Goal: Communication & Community: Answer question/provide support

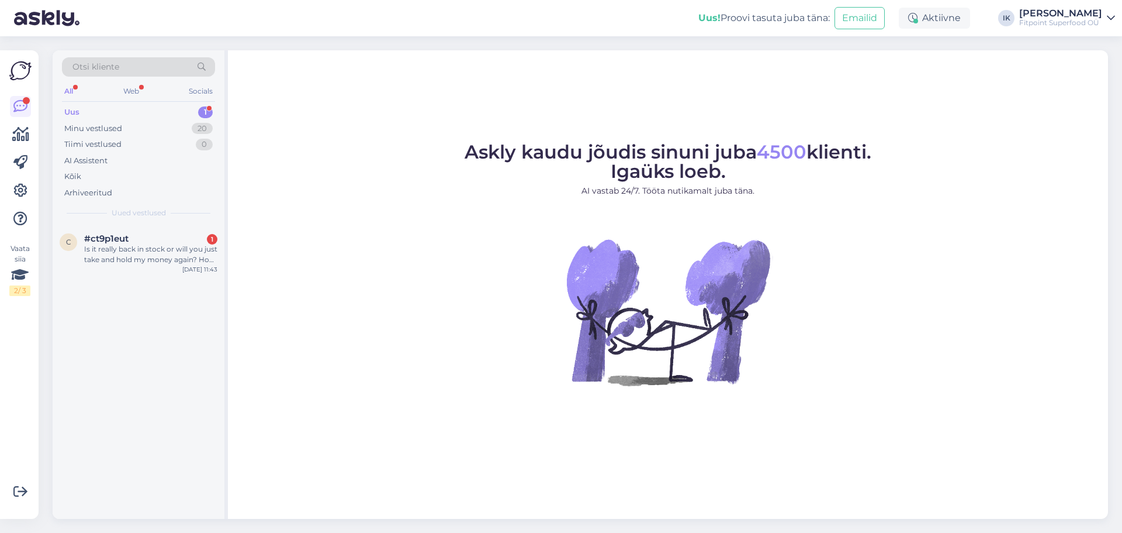
click at [160, 250] on div "Is it really back in stock or will you just take and hold my money again? How d…" at bounding box center [150, 254] width 133 height 21
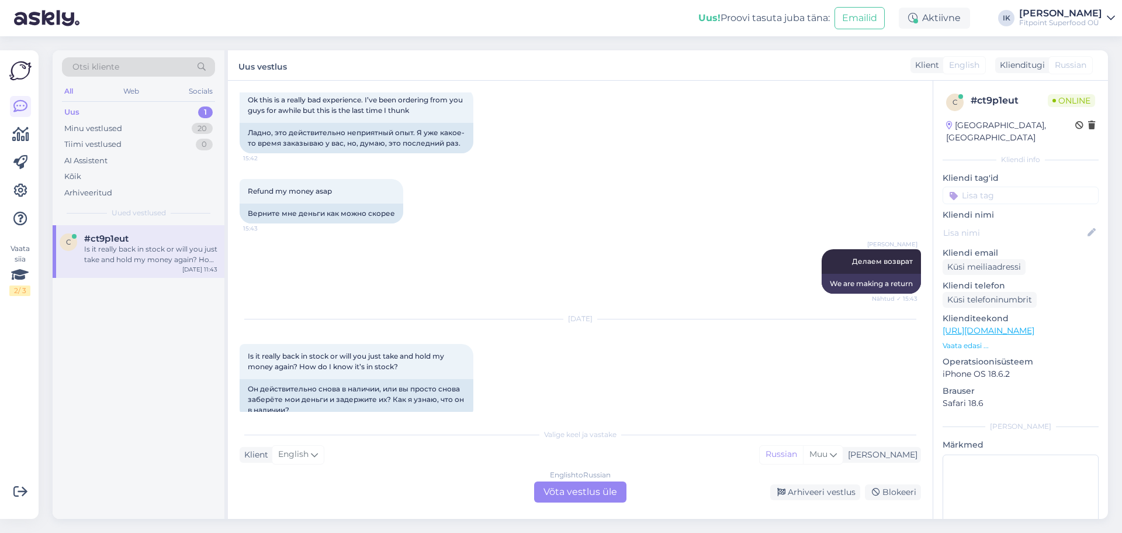
scroll to position [1669, 0]
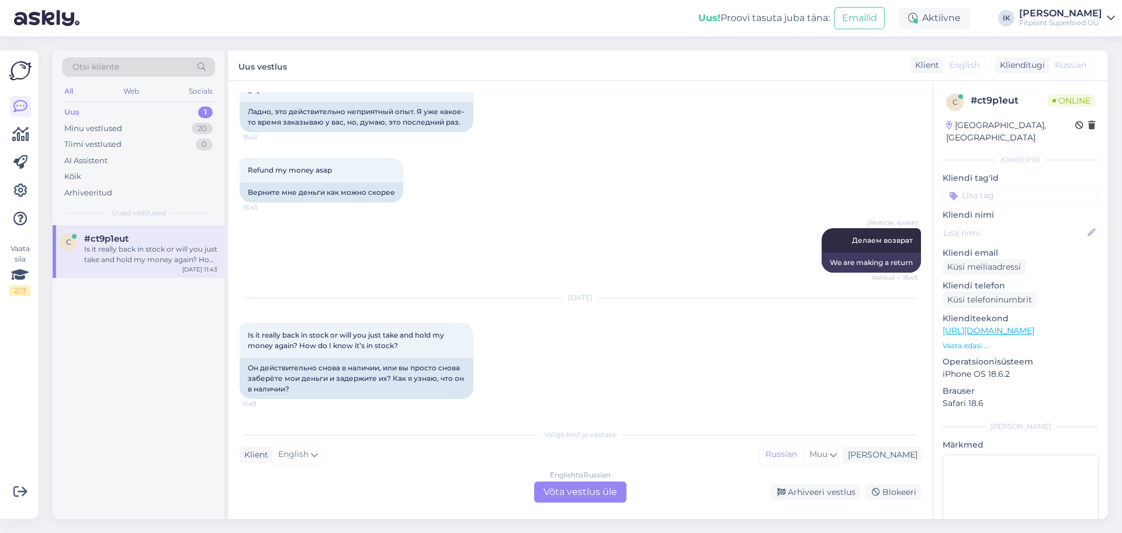
click at [1035, 325] on link "https://fitpoint.ee/index.php?route=checkout/success" at bounding box center [989, 330] width 92 height 11
click at [597, 488] on div "English to Russian Võta vestlus üle" at bounding box center [580, 491] width 92 height 21
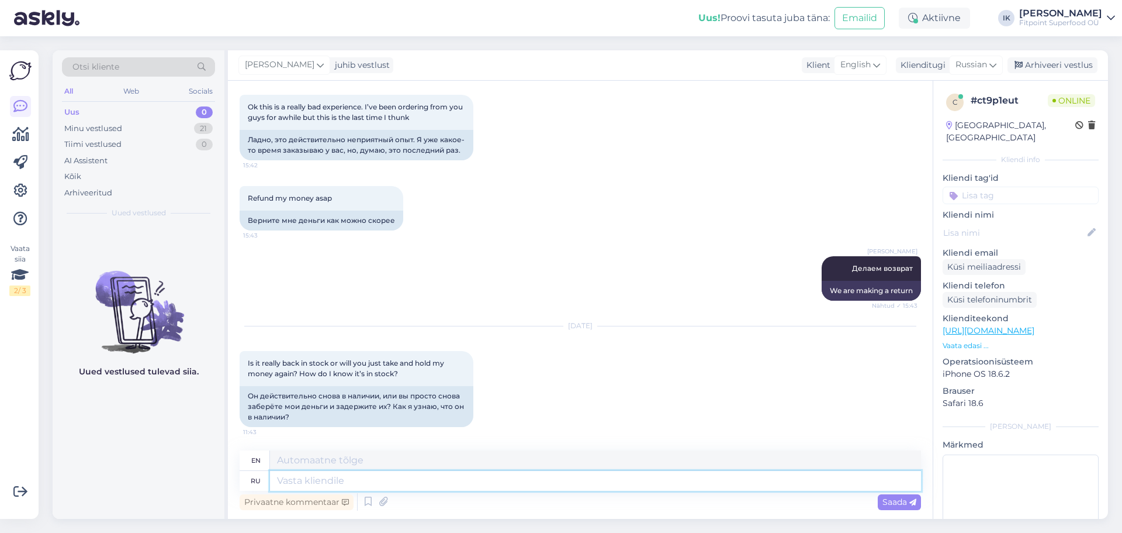
click at [512, 478] on textarea at bounding box center [595, 481] width 651 height 20
type textarea "L"
type textarea "Добрый"
type textarea "Kind"
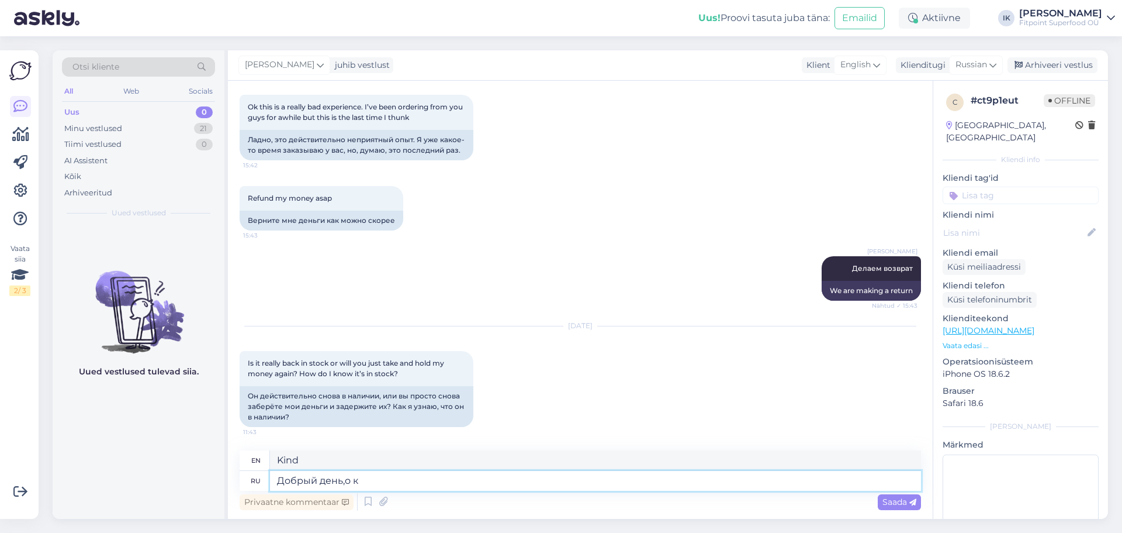
type textarea "Добрый день,о ка"
type textarea "Good afternoon, oh"
type textarea "Добрый день,о каком т"
type textarea "Good afternoon, what are you talking about?"
type textarea "Добрый день,о каком товаре и"
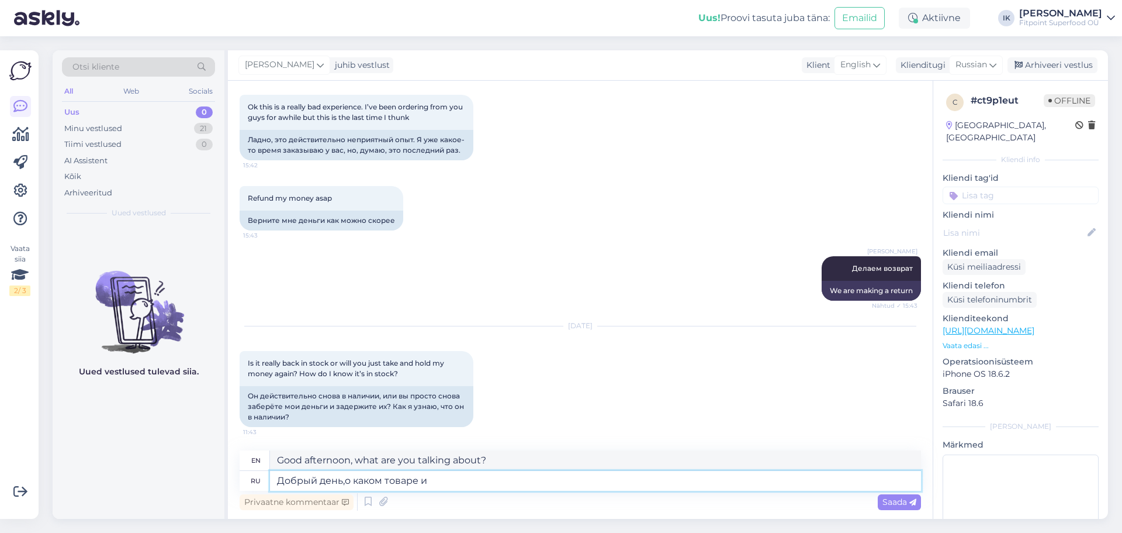
type textarea "Good afternoon, what product are you talking about?"
type textarea "Добрый день,о каком товаре идет речь?"
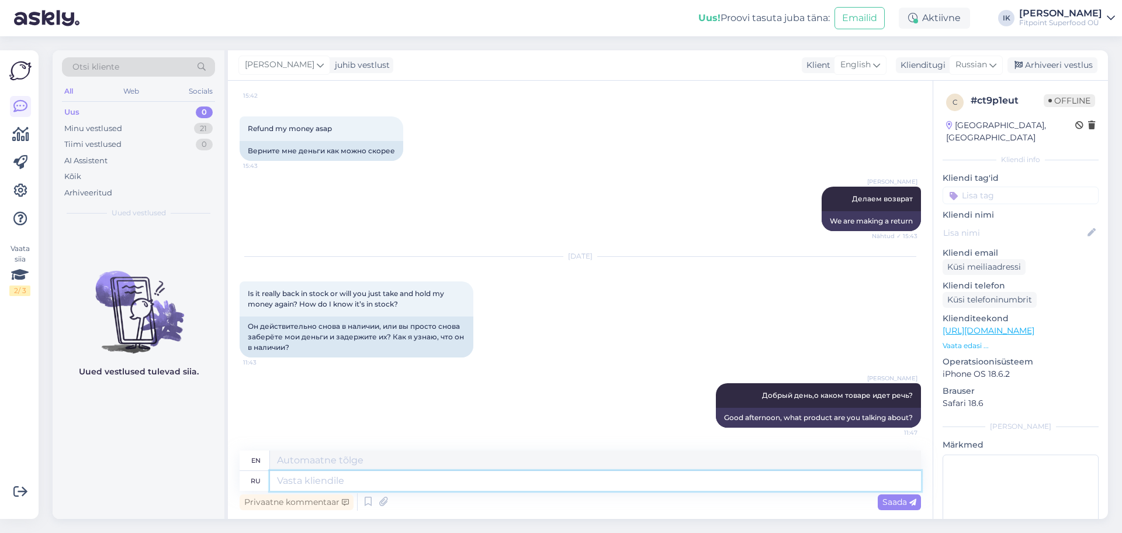
scroll to position [1712, 0]
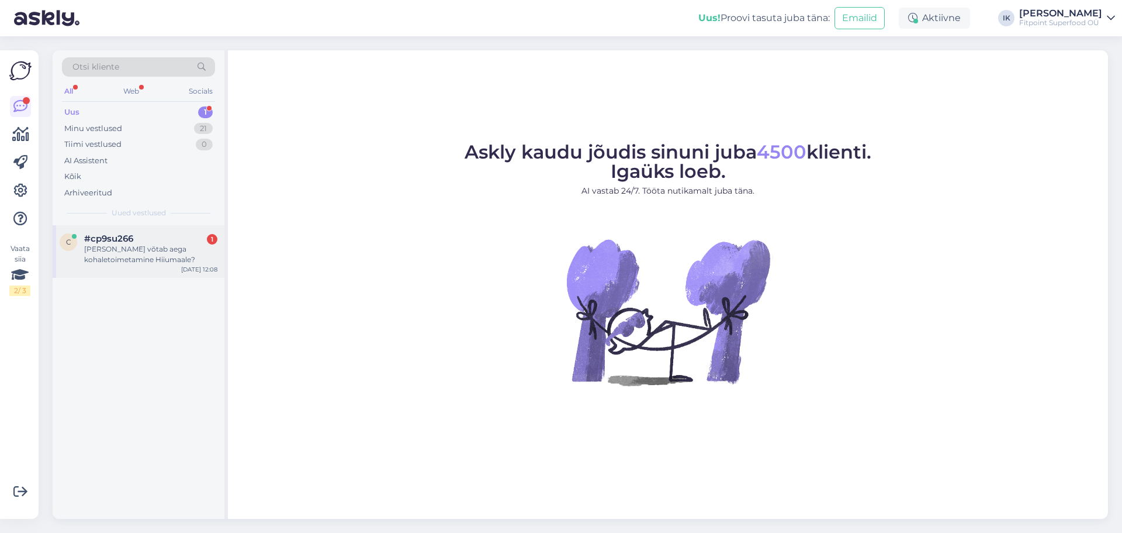
click at [145, 249] on div "Kui kaua võtab aega kohaletoimetamine Hiiumaale?" at bounding box center [150, 254] width 133 height 21
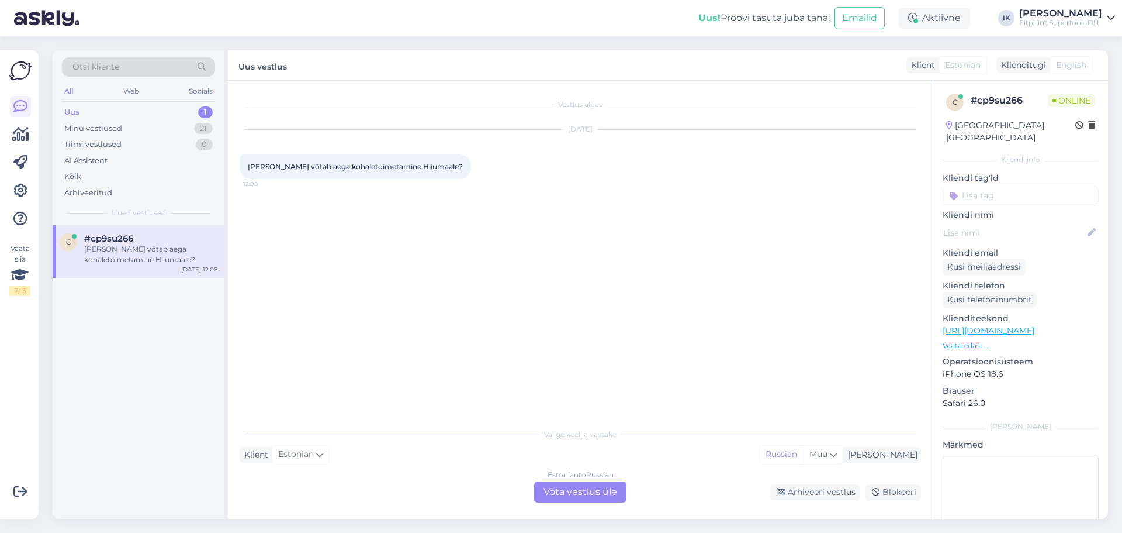
click at [585, 488] on div "Estonian to Russian Võta vestlus üle" at bounding box center [580, 491] width 92 height 21
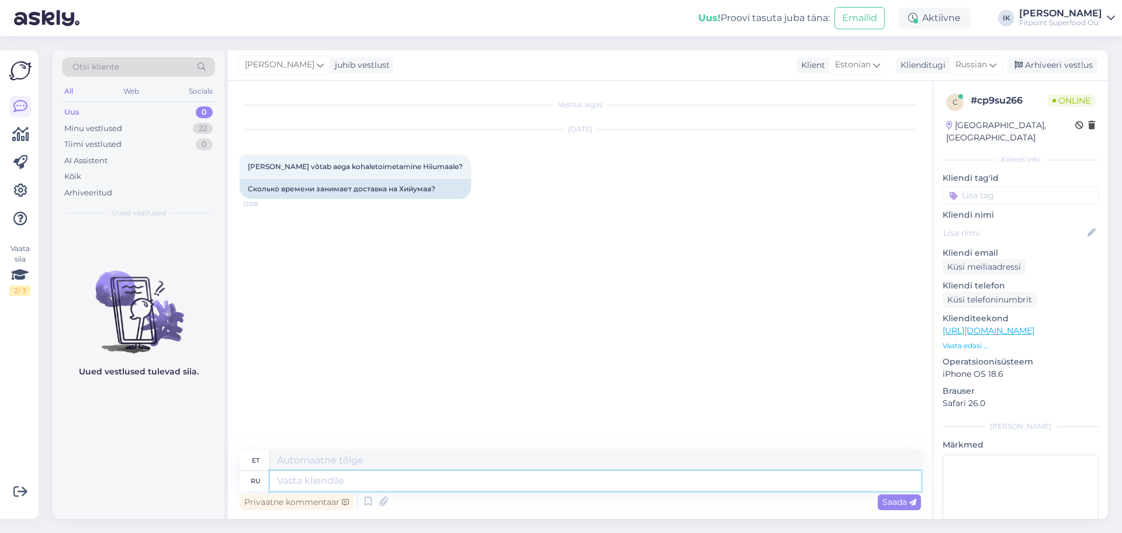
click at [395, 477] on textarea at bounding box center [595, 481] width 651 height 20
type textarea "L"
type textarea "j"
type textarea "Добрый"
type textarea "Lahke"
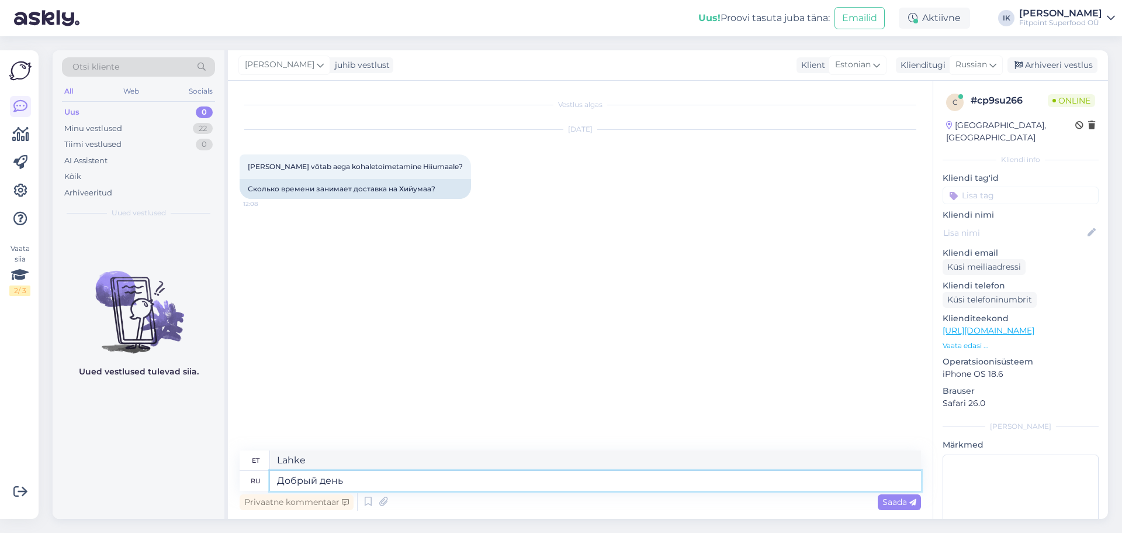
type textarea "Добрый день,"
type textarea "Tere päevast,"
type textarea "Добрый день,примепрно"
type textarea "Tere päevast, umbes"
type textarea "Добрый день,примепрно 3 р"
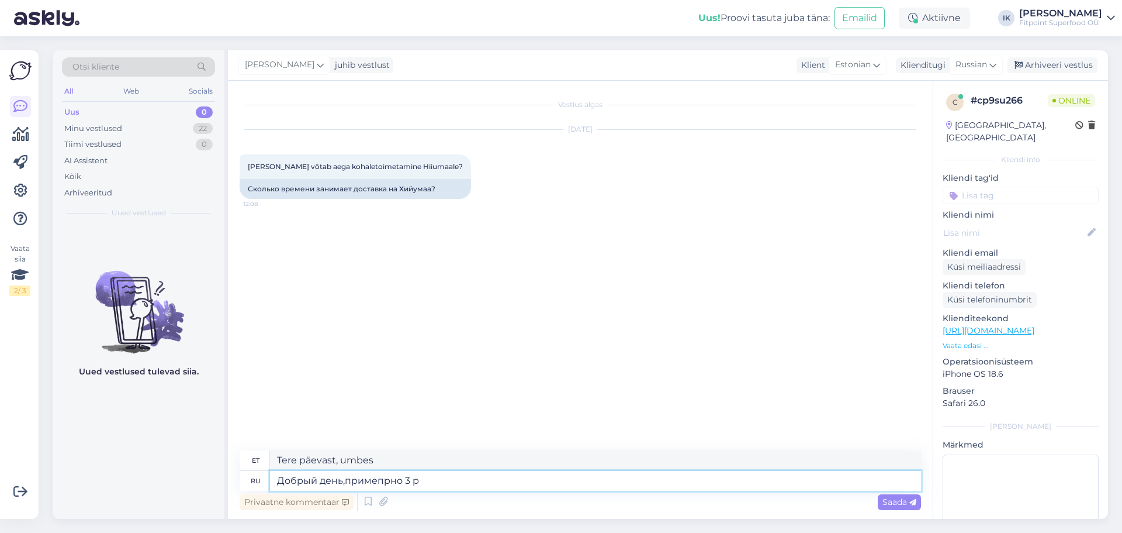
type textarea "Tere päevast, umbes kell 3"
type textarea "Добрый день,примепрно 3 рабочих д"
type textarea "Tere päevast, umbes 3 tööpäeva"
click at [383, 479] on textarea "Добрый день,примепрно 3 рабочих дня" at bounding box center [595, 481] width 651 height 20
type textarea "Добрый день,примерно 3 рабочих дня"
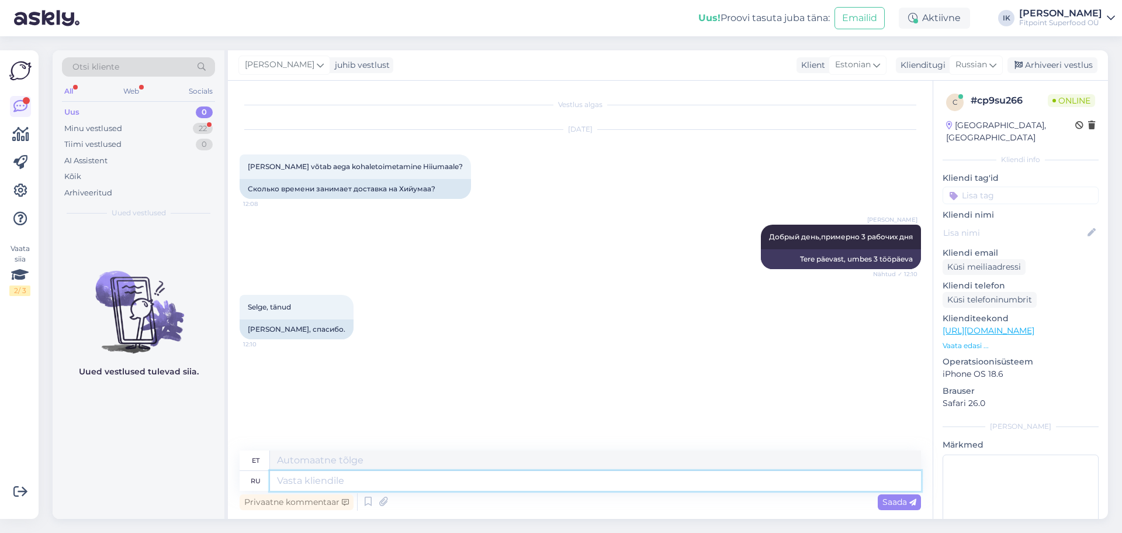
click at [431, 481] on textarea at bounding box center [595, 481] width 651 height 20
type textarea "h"
type textarea "Рады ч"
type textarea "Meil on hea meel"
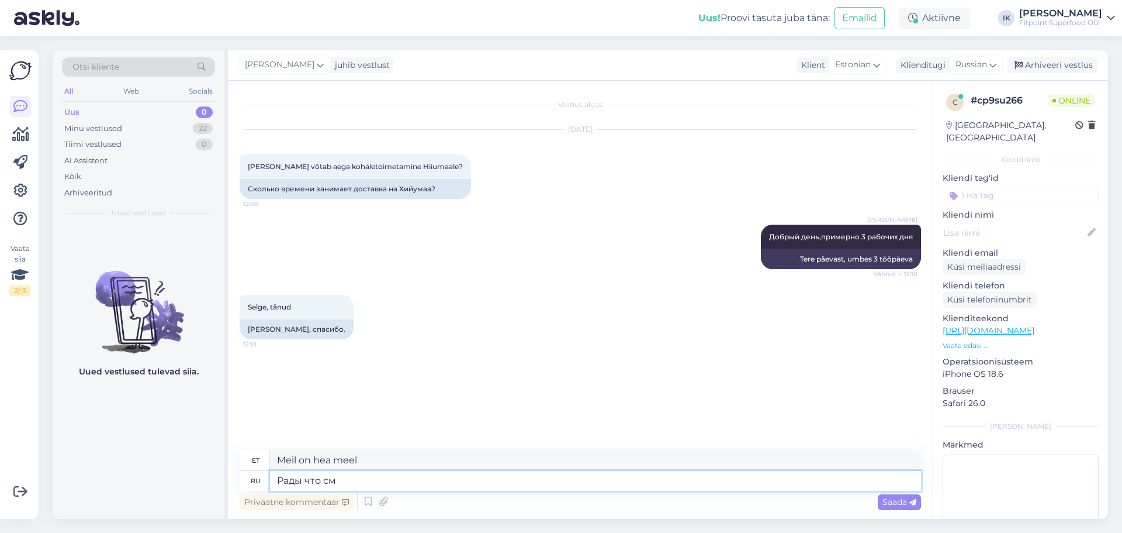
type textarea "Рады что смо"
type textarea "Meil on hea meel, et"
type textarea "Рады что смогли пом"
type textarea "Hea meel, et saime"
type textarea "Рады что смогли помочь"
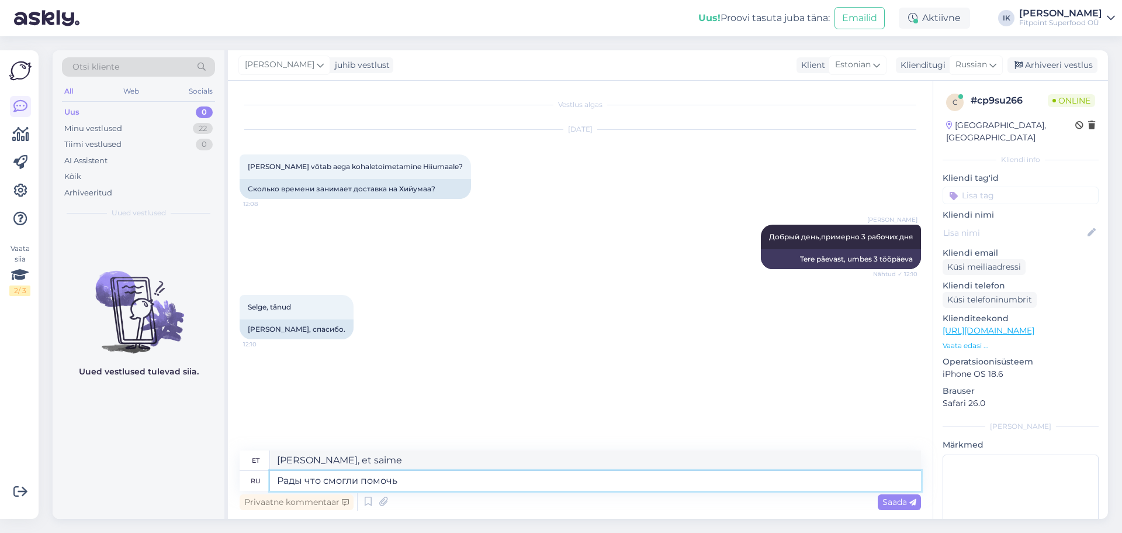
type textarea "Meil on hea meel, et saime aidata."
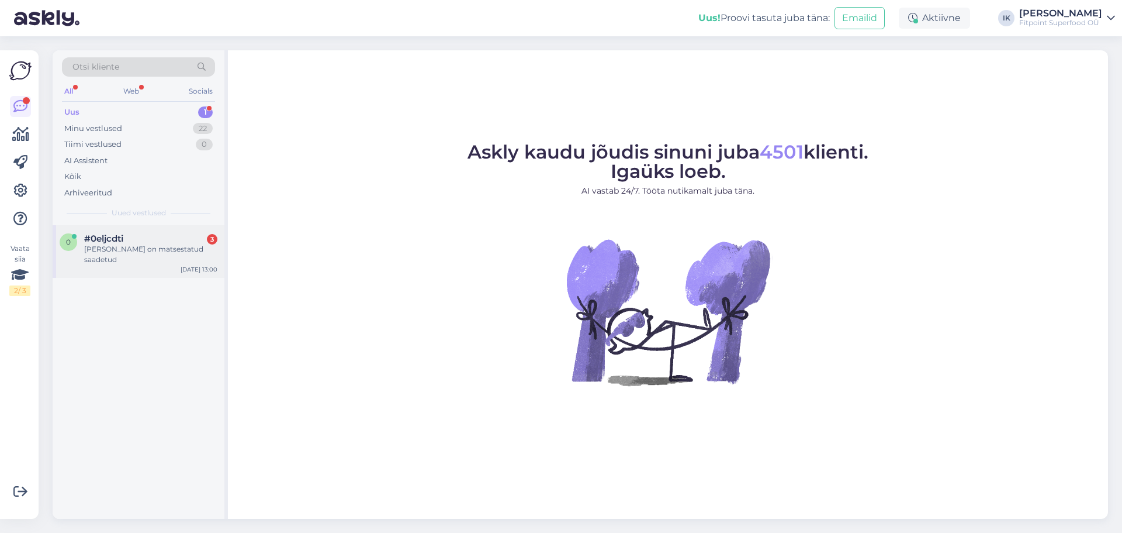
click at [174, 247] on div "[PERSON_NAME] on matsestatud saadetud" at bounding box center [150, 254] width 133 height 21
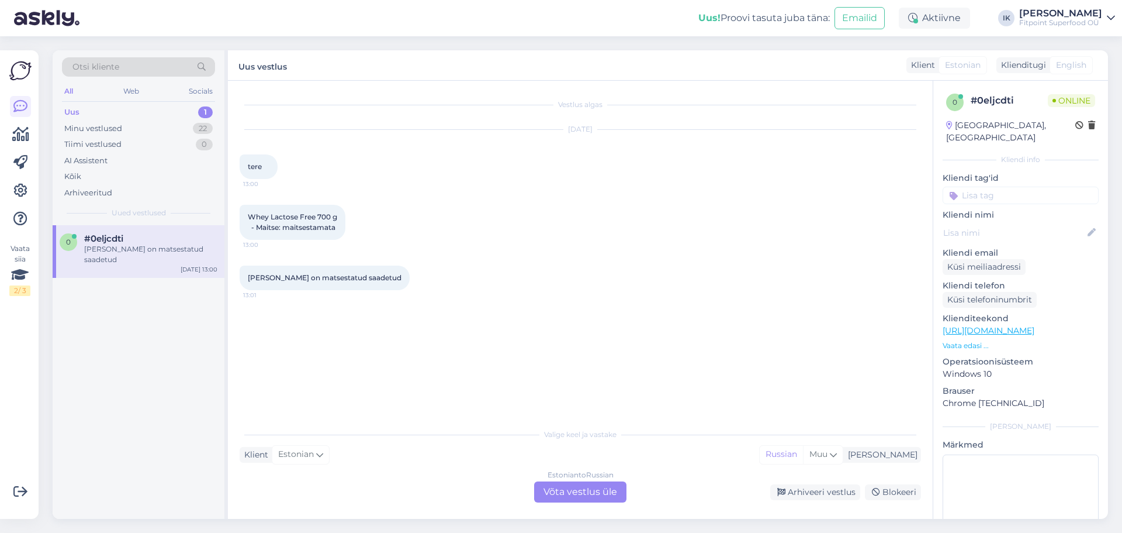
click at [581, 493] on div "Estonian to Russian Võta vestlus üle" at bounding box center [580, 491] width 92 height 21
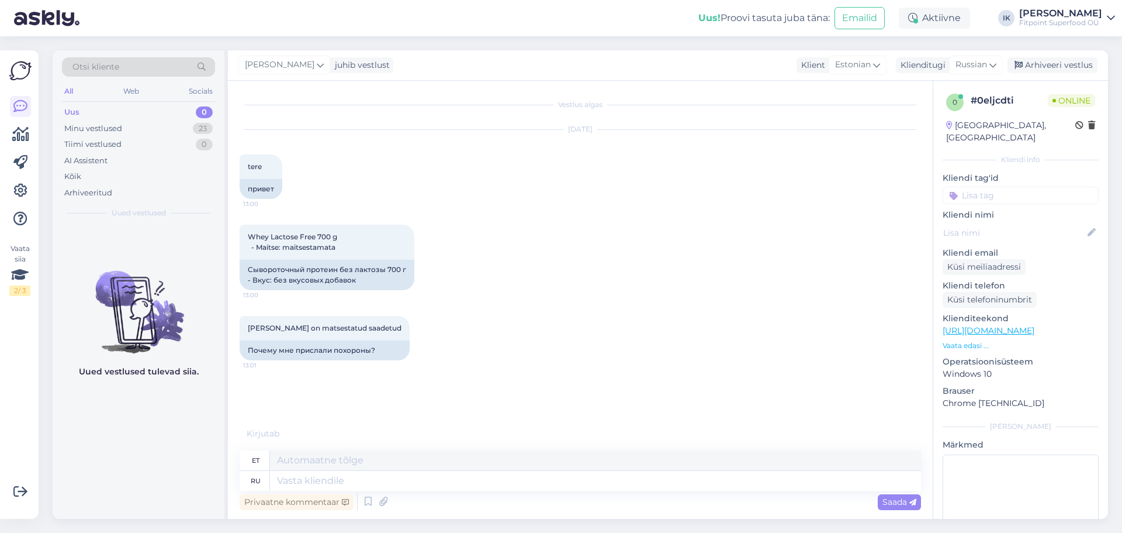
scroll to position [25, 0]
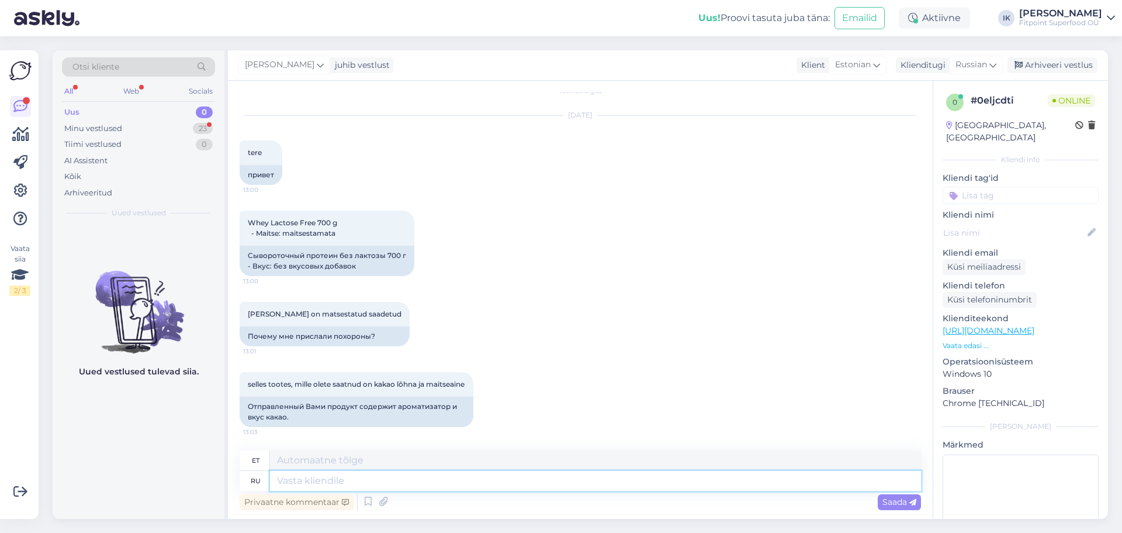
click at [597, 481] on textarea at bounding box center [595, 481] width 651 height 20
type textarea "Добрый"
type textarea "Lahke"
type textarea "Добрый день,по п"
type textarea "Tere päevast,"
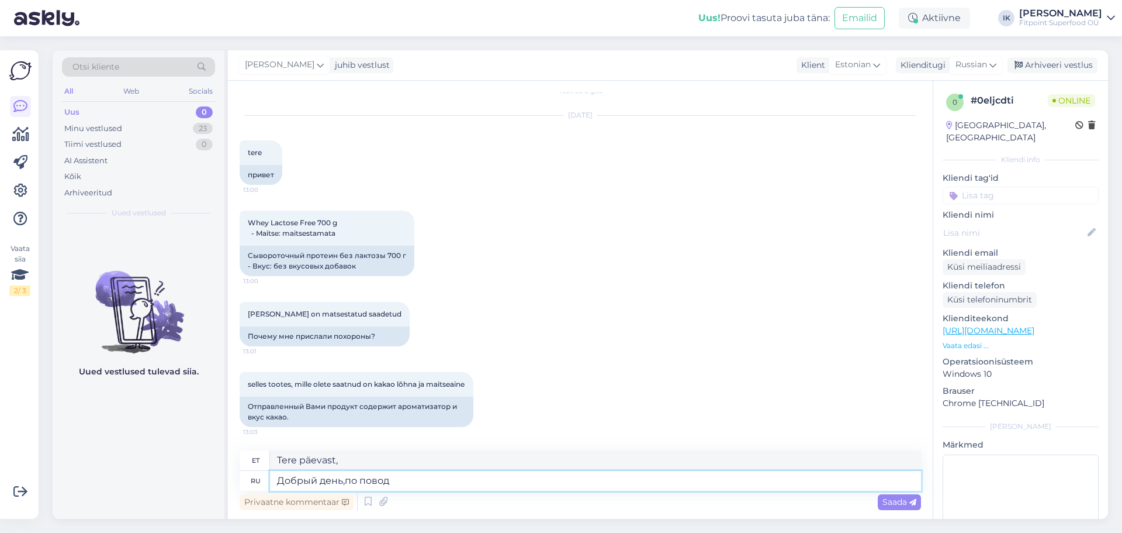
type textarea "Добрый день,по поводу"
type textarea "Tere päevast seoses"
type textarea "Добрый день,по поводу ошибки с"
type textarea "Tere päevast, seoses veaga."
type textarea "Добрый день,по пов"
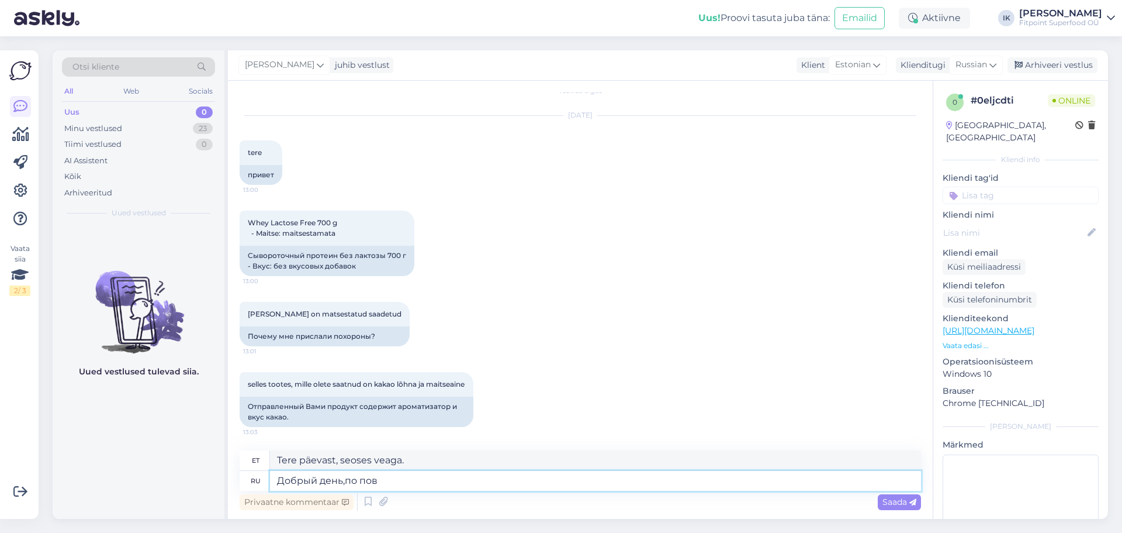
type textarea "Tere päevast seoses"
type textarea "Добрый день,п"
type textarea "Tere päevast,"
type textarea "Добрый день,можно ф"
type textarea "Tere päevast, kas see on võimalik?"
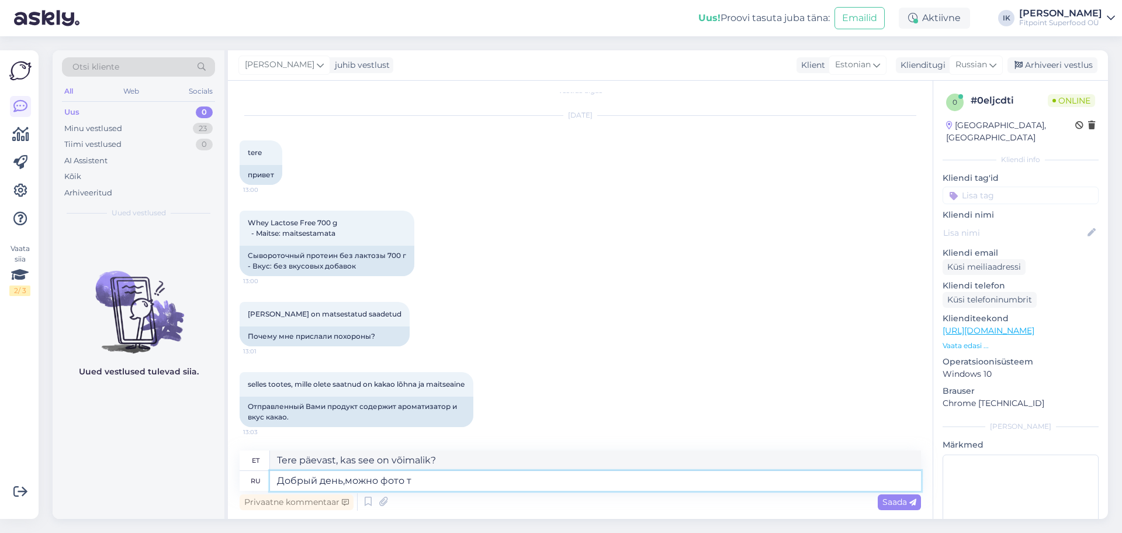
type textarea "Добрый день,можно фото то"
type textarea "Tere päevast, kas ma saaksin pilti?"
type textarea "Добрый день,можно фото товара,"
type textarea "Tere päevast, kas ma saaksin tootest fotot?"
type textarea "Добрый день,можно фото товара?"
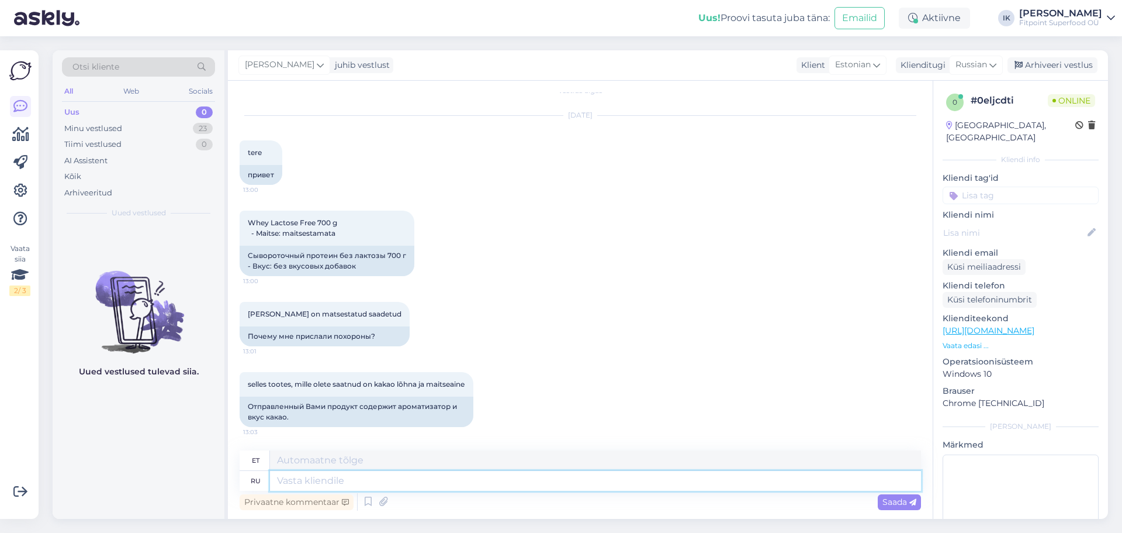
scroll to position [95, 0]
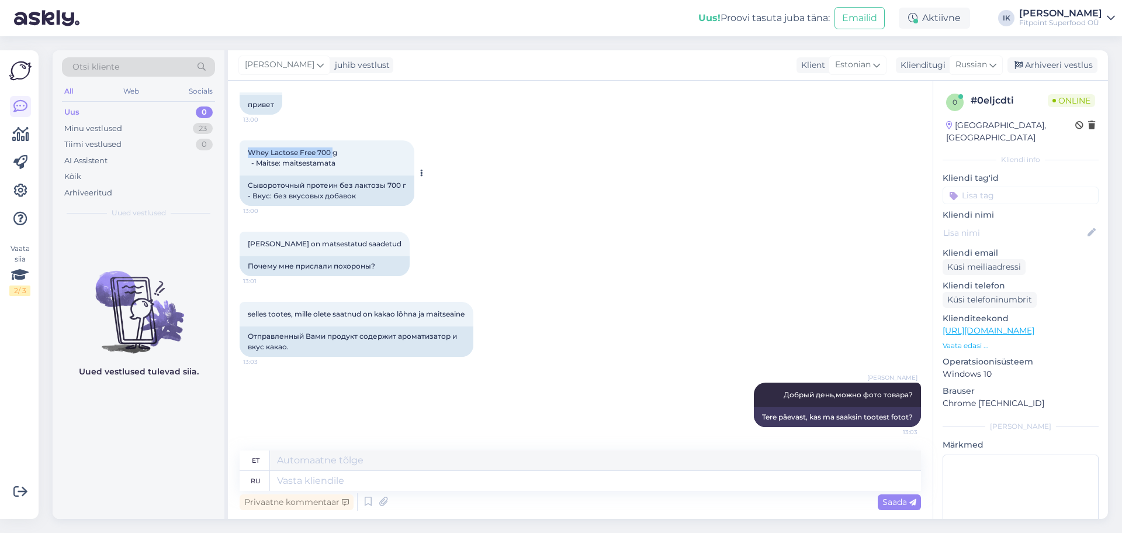
drag, startPoint x: 247, startPoint y: 143, endPoint x: 334, endPoint y: 146, distance: 86.6
click at [334, 146] on div "Whey Lactose Free 700 g - Maitse: maitsestamata 13:00" at bounding box center [327, 157] width 175 height 35
copy span "Whey Lactose Free 700"
click at [458, 471] on textarea at bounding box center [595, 481] width 651 height 20
type textarea "b df"
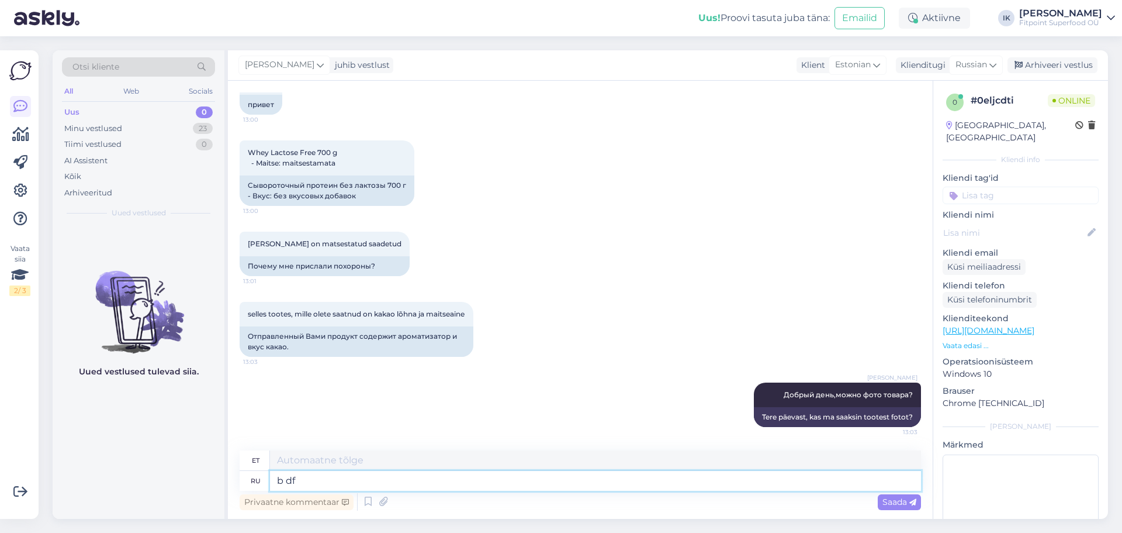
type textarea "b"
type textarea "И в"
type textarea "JA"
type textarea "И ваш н"
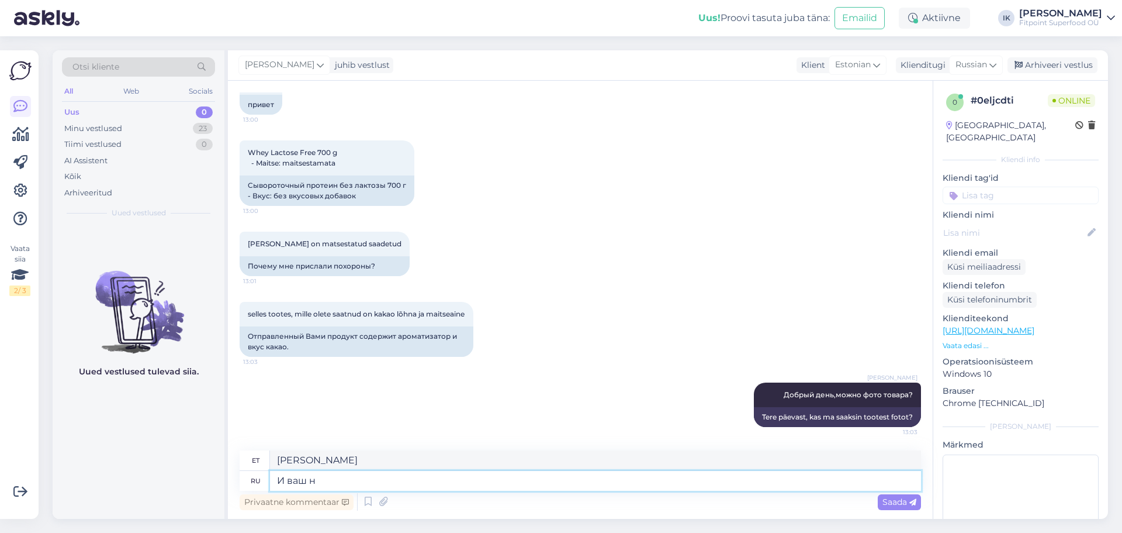
type textarea "Ja sinu oma"
type textarea "И ваш номер з"
type textarea "Ja sinu number"
type textarea "И ваш номер заказа"
type textarea "Ja teie tellimuse number"
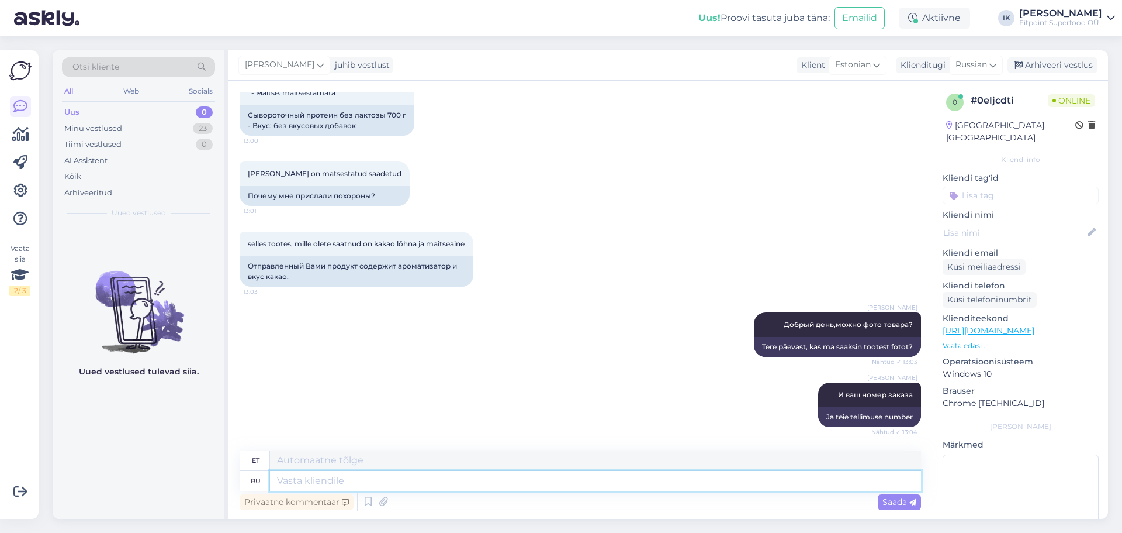
scroll to position [235, 0]
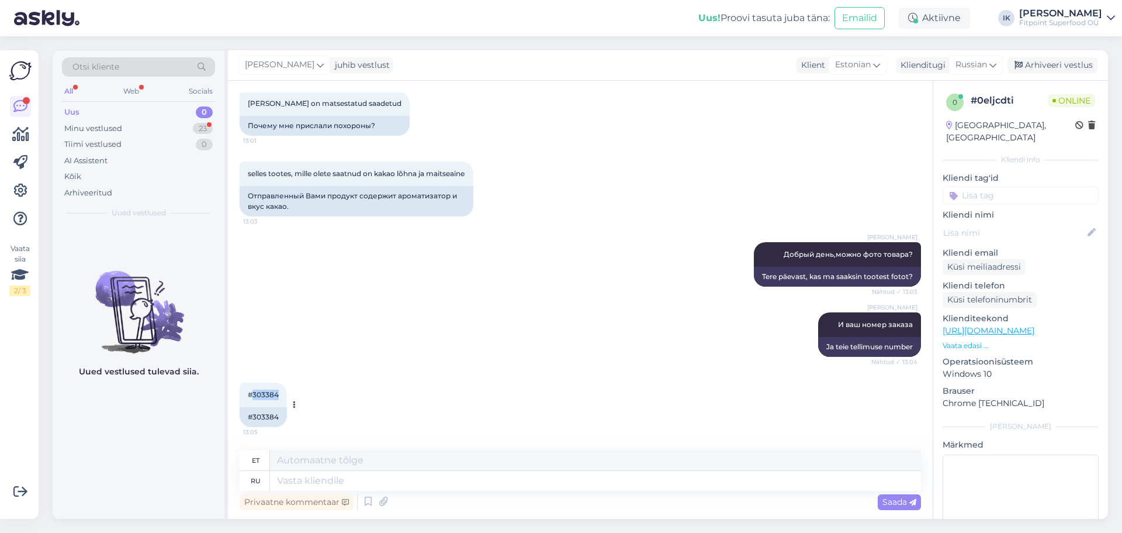
drag, startPoint x: 251, startPoint y: 391, endPoint x: 286, endPoint y: 391, distance: 35.1
click at [286, 391] on div "#303384 13:05" at bounding box center [263, 394] width 47 height 25
copy span "303384"
click at [403, 359] on div "Ilja Koivanen И ваш номер заказа Nähtud ✓ 13:04 Ja teie tellimuse number" at bounding box center [581, 334] width 682 height 70
click at [101, 130] on div "Minu vestlused" at bounding box center [93, 129] width 58 height 12
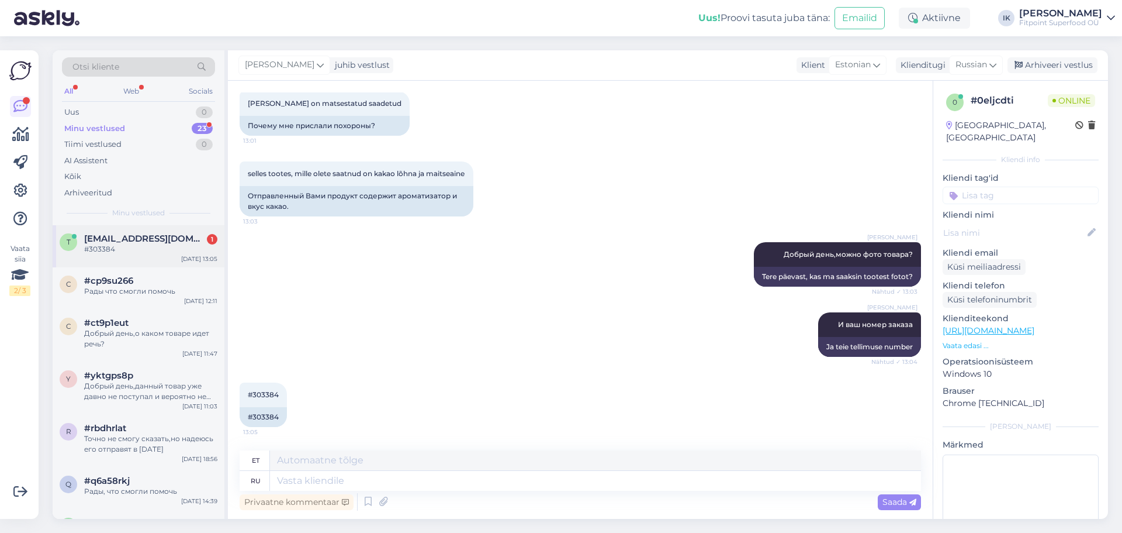
click at [137, 244] on div "#303384" at bounding box center [150, 249] width 133 height 11
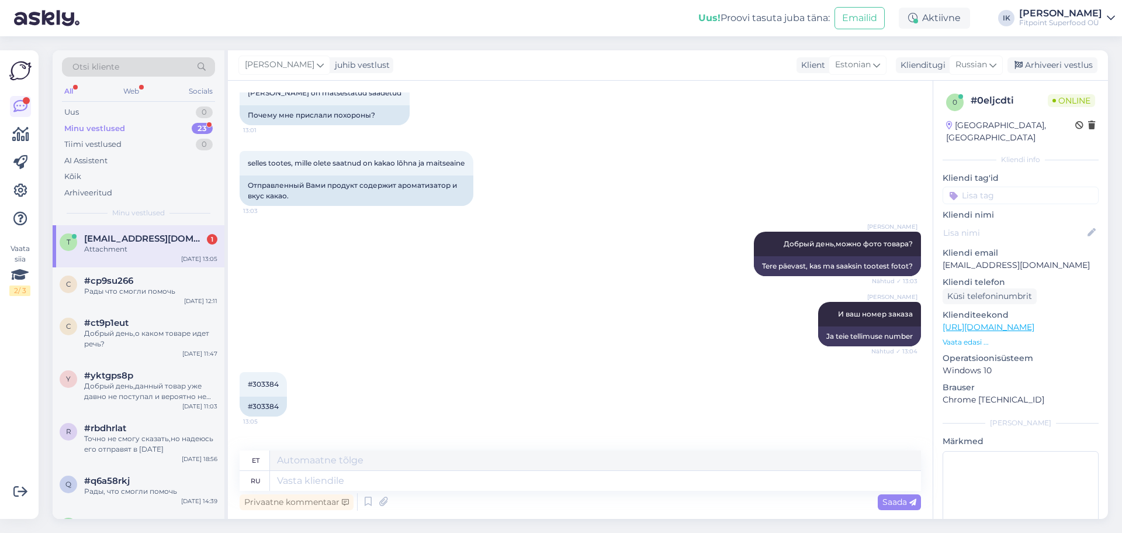
scroll to position [309, 0]
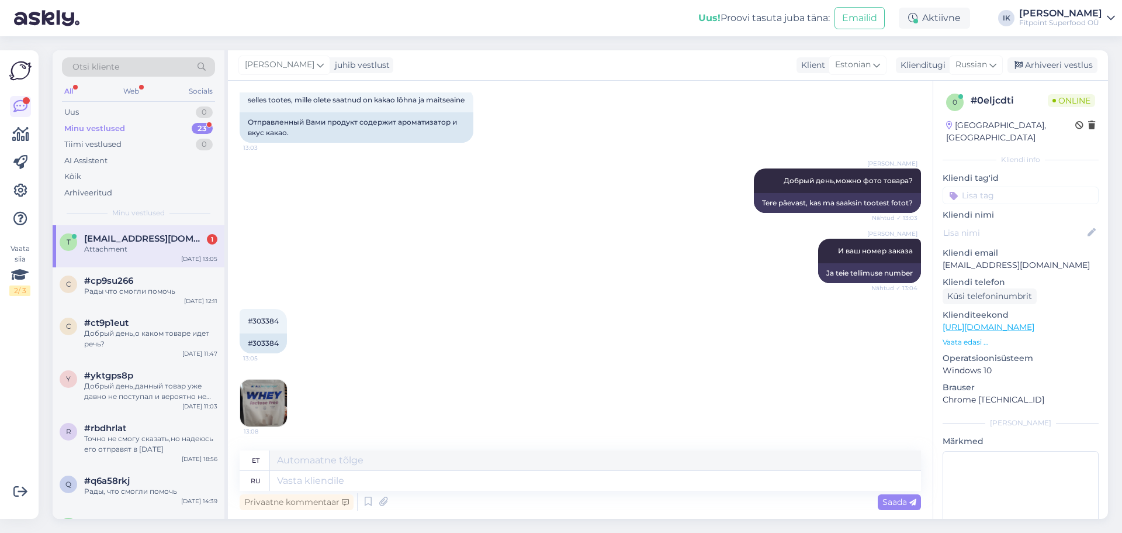
click at [277, 393] on img at bounding box center [263, 402] width 47 height 47
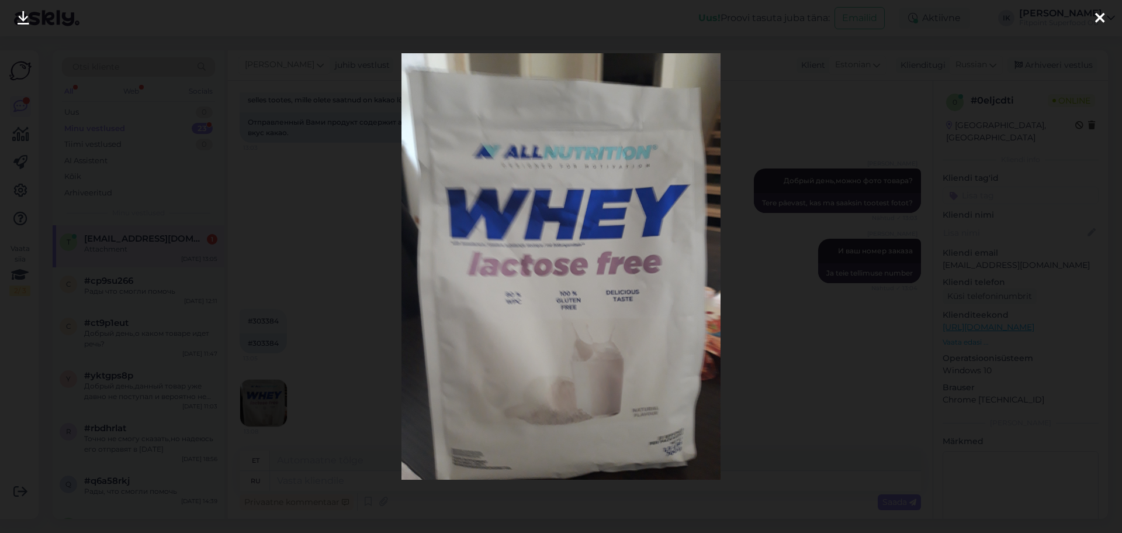
click at [783, 403] on div at bounding box center [561, 266] width 1122 height 533
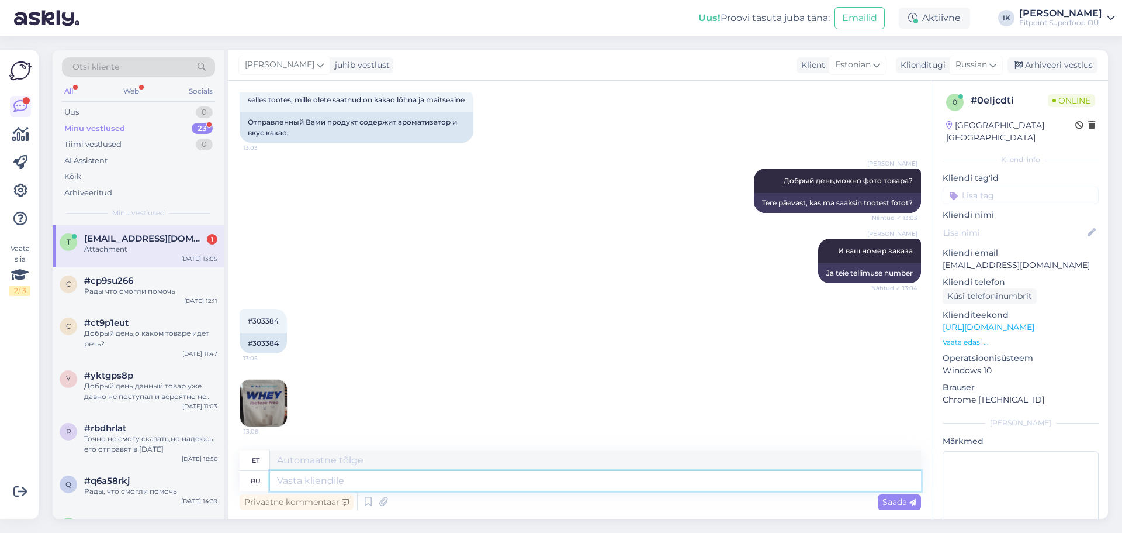
click at [334, 479] on textarea at bounding box center [595, 481] width 651 height 20
type textarea "Данный то"
type textarea "See"
type textarea "Данный товар"
type textarea "See toode"
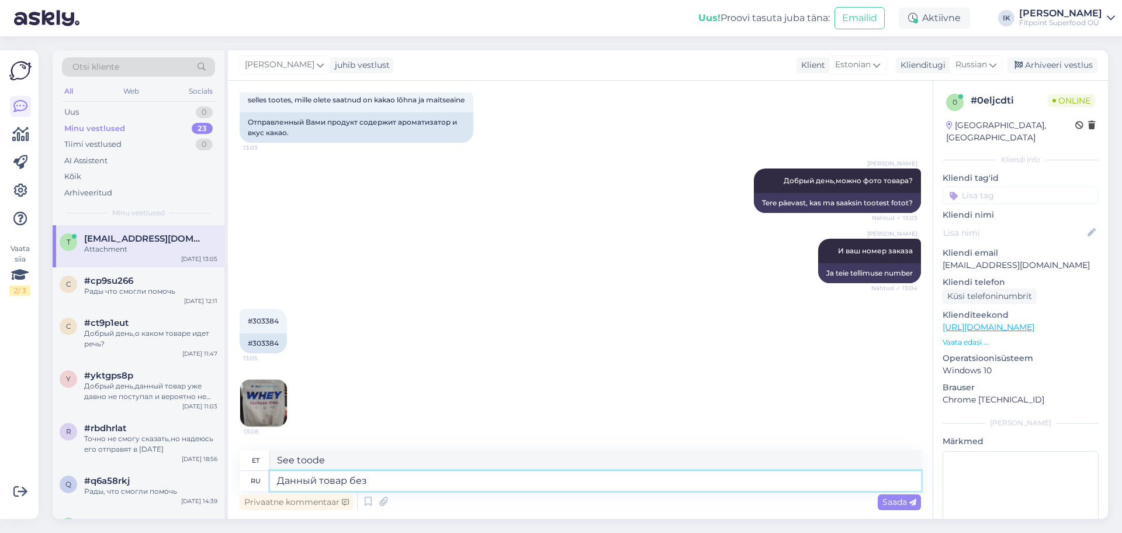
type textarea "Данный товар без в"
type textarea "See toode on ilma"
type textarea "Данный товар без вкуса"
type textarea "Sellel tootel pole maitset."
type textarea "Данный товар без вкуса,"
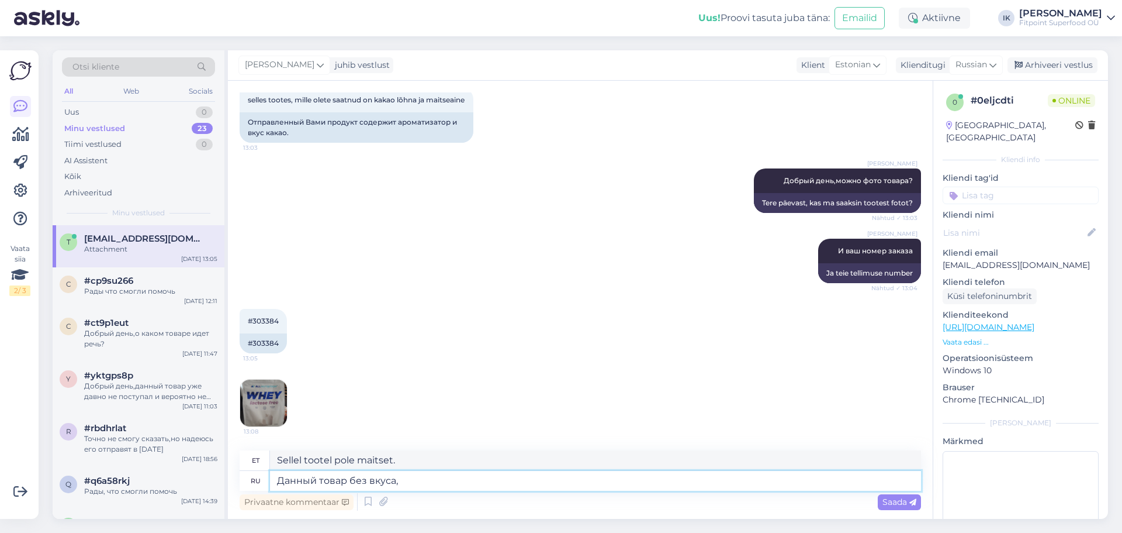
type textarea "Sellel tootel pole maitset,"
type textarea "Данный товар без вкуса,наклейки"
type textarea "Sellel tootel pole maitset ega kleebiseid."
type textarea "Данный товар без вкуса,наклейки на"
type textarea "Sellel tootel pole maitset, kleebised on peal"
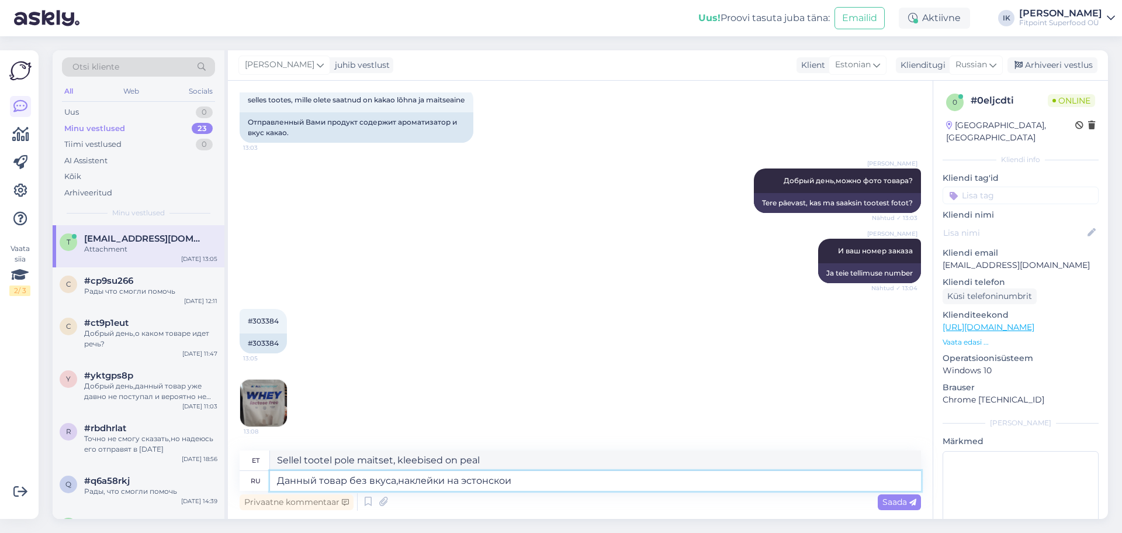
type textarea "Данный товар без вкуса,наклейки на эстонскои"
type textarea "Sellel tootel pole maitset, kleebised on eesti keeles"
type textarea "Данный товар без вкуса,наклейки на эстонскои языке я"
type textarea "See toode on maitsetu ja sildid on eesti keeles."
type textarea "Данный товар без вкуса,наклейки на эстонскои языке являются"
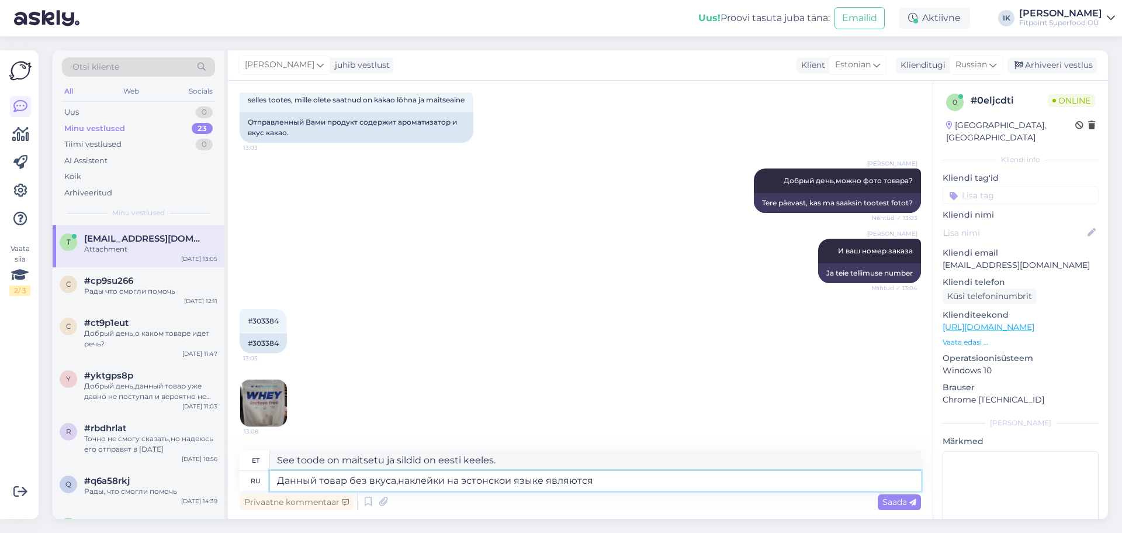
type textarea "See toode on maitsetu, kleebised on eesti keeles"
type textarea "Данный товар без вкуса,наклейки на эстонскои языке являются одинаковы"
type textarea "Sellel tootel pole maitset, eestikeelsed kleepsud on samad."
type textarea "Данный товар без вкуса,наклейки на эстонскои языке являются одинаковыми для все…"
type textarea "See toode on maitsetu, eestikeelsed kleepsud on kõigile ühesugused."
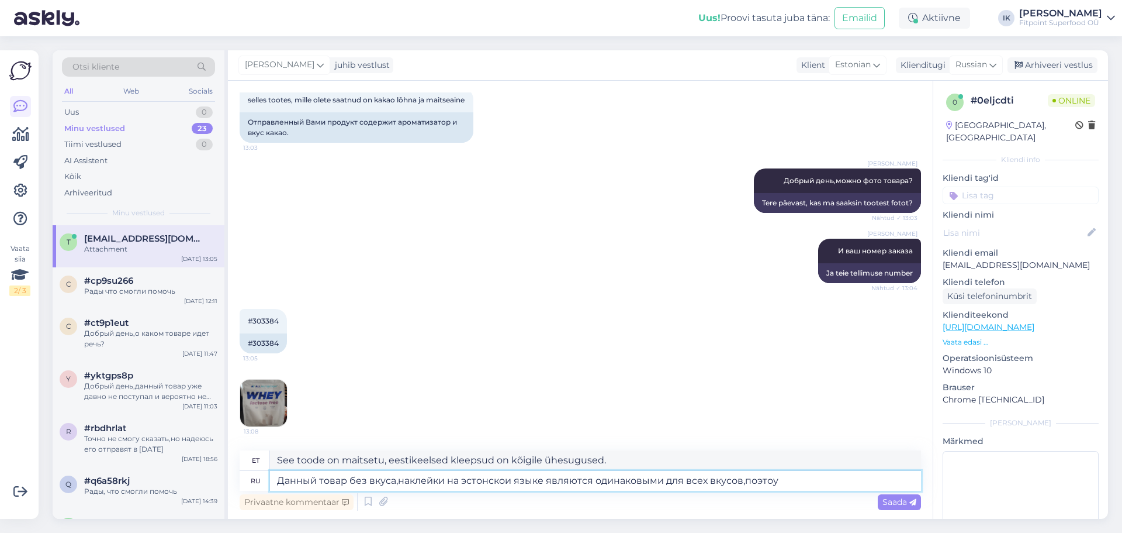
type textarea "Данный товар без вкуса,наклейки на эстонскои языке являются одинаковыми для все…"
type textarea "See toode on maitsetu, seega on eestikeelsed kleepsud kõikide maitsete puhul sa…"
type textarea "Данный товар без вкуса,наклейки на эстонскои языке являются одинаковыми для все…"
type textarea "See toode on maitsetu, eestikeelsed kleepsud on kõikide maitsete puhul samad, s…"
type textarea "Данный товар без вкуса,наклейки на эстонскои языке являются одинаковыми для все…"
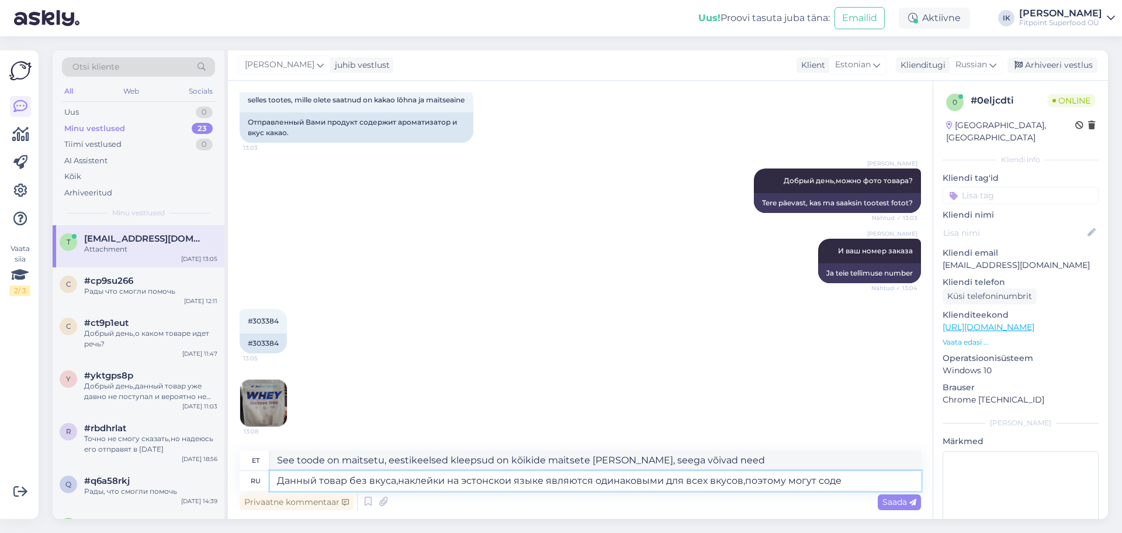
type textarea "See toode on maitsetu, eestikeelsed kleepsud on kõikide maitsete puhul samad, s…"
type textarea "Данный товар без вкуса,наклейки на эстонскои языке являются одинаковыми для все…"
type textarea "See toode on maitsetu, eestikeelsed kleepsud on kõikide maitsete puhul samad, s…"
type textarea "Данный товар без вкуса,наклейки на эстонскои языке являются одинаковыми для все…"
type textarea "See toode on maitsetu, eestikeelsed kleepsud on kõikide maitsete puhul samad, s…"
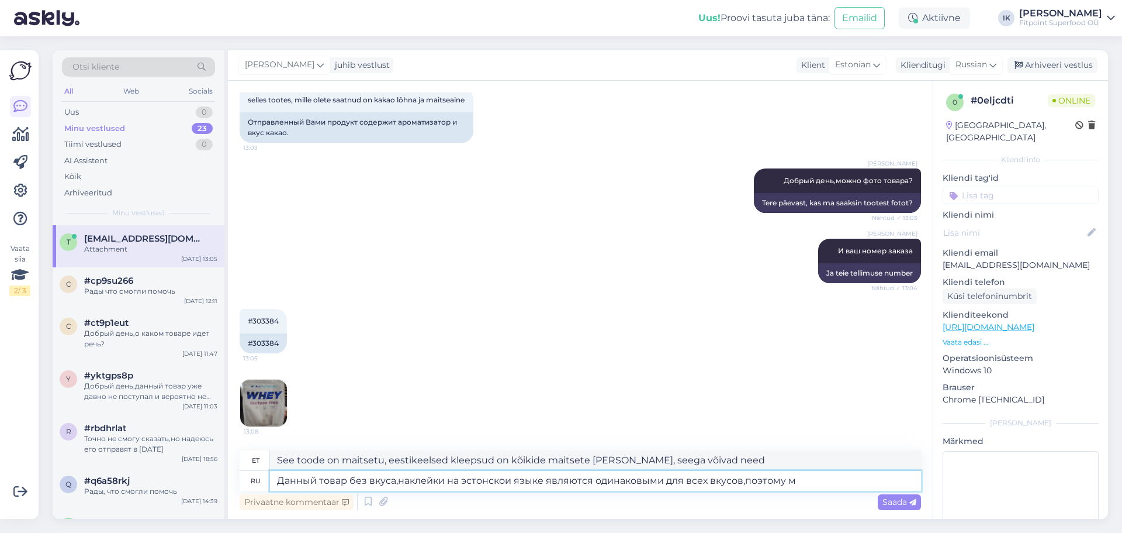
type textarea "Данный товар без вкуса,наклейки на эстонскои языке являются одинаковыми для все…"
type textarea "See toode on maitsetu, seega on eestikeelsed kleepsud kõikide maitsete puhul sa…"
type textarea "Данный товар без вкуса,наклейки на эстонскои языке являются одинаковыми для все…"
type textarea "See toode on maitsetu, eestikeelsed kleepsud on kõikide maitsete puhul samad, s…"
type textarea "Данный товар без вкуса,наклейки на эстонскои языке являются одинаковыми для все…"
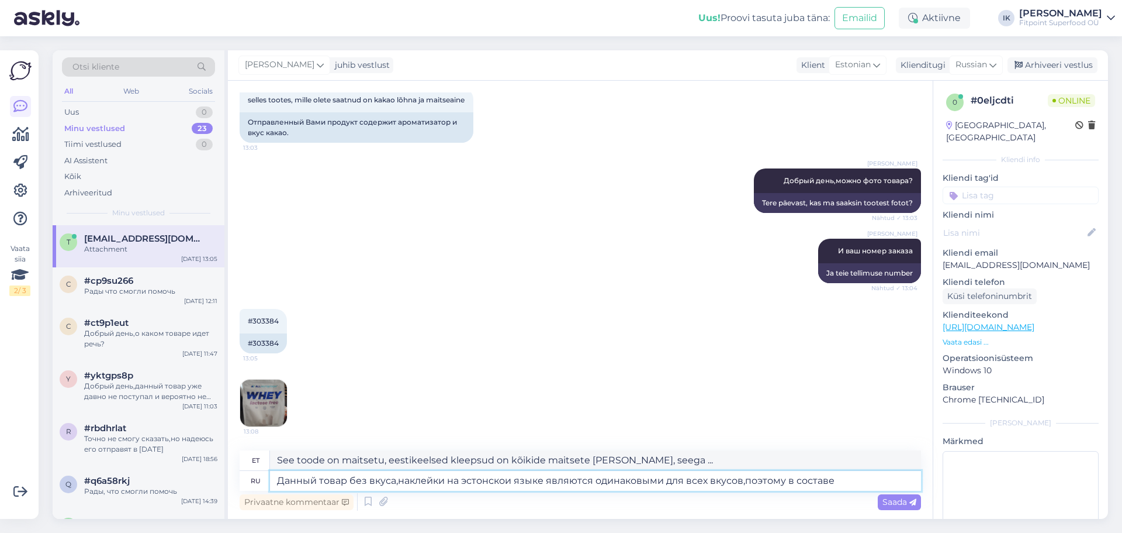
type textarea "See toode on maitsetu, eestikeelsed sildid on kõikidel maitsetel samad, seega k…"
type textarea "Данный товар без вкуса,наклейки на эстонскои языке являются одинаковыми для все…"
type textarea "See toode on maitsetu, eestikeelsed sildid on kõikidel maitsetel samad, seega k…"
type textarea "Данный товар без вкуса,наклейки на эстонскои языке являются одинаковыми для все…"
type textarea "See toode on maitsetu, eestikeelsed sildid on kõikidel maitsetel samad, seega v…"
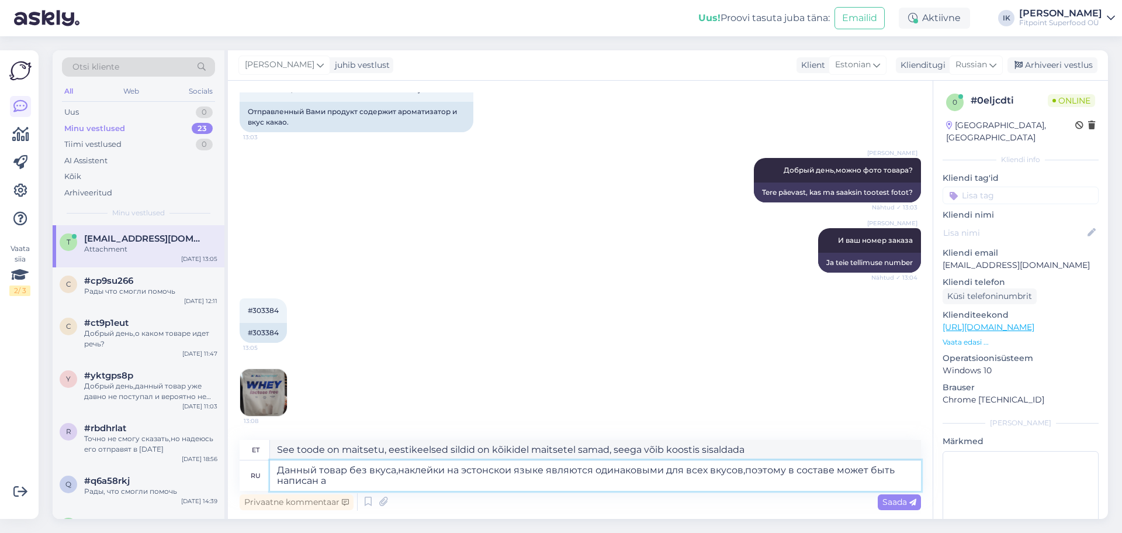
type textarea "Данный товар без вкуса,наклейки на эстонскои языке являются одинаковыми для все…"
type textarea "See toode on maitsetu, eestikeelsed etiketid on kõikidel maitsetel samad, seega…"
type textarea "Данный товар без вкуса,наклейки на эстонскои языке являются одинаковыми для все…"
type textarea "See toode on maitsetu, eestikeelsed sildid on kõikidel maitsetel samad, seega k…"
type textarea "Данный товар без вкуса,наклейки на эстонскои языке являются одинаковыми для все…"
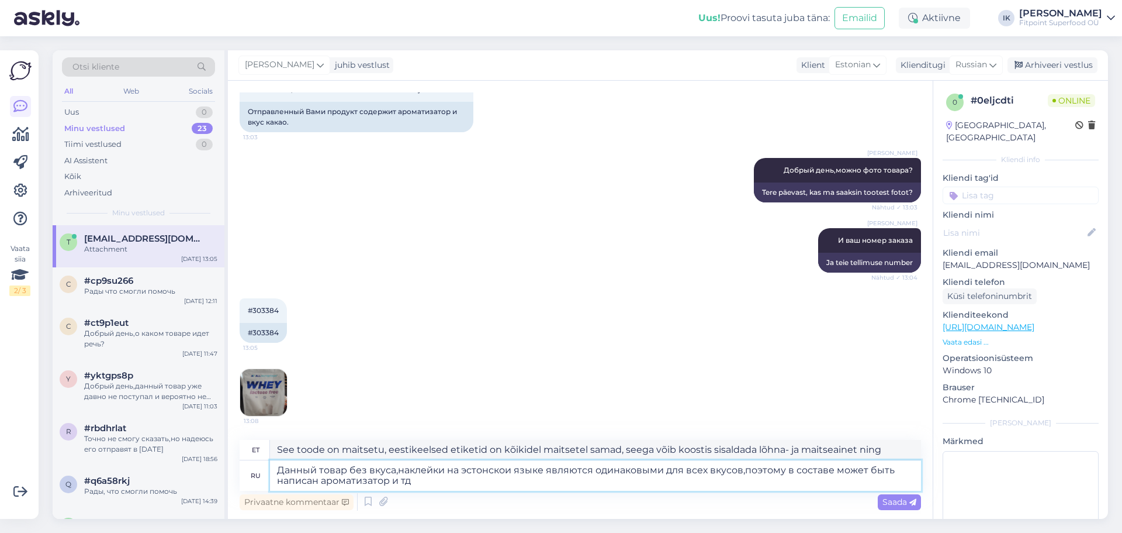
type textarea "See toode on maitsetu, eestikeelsed sildid on kõikidel maitsetel samad, seega k…"
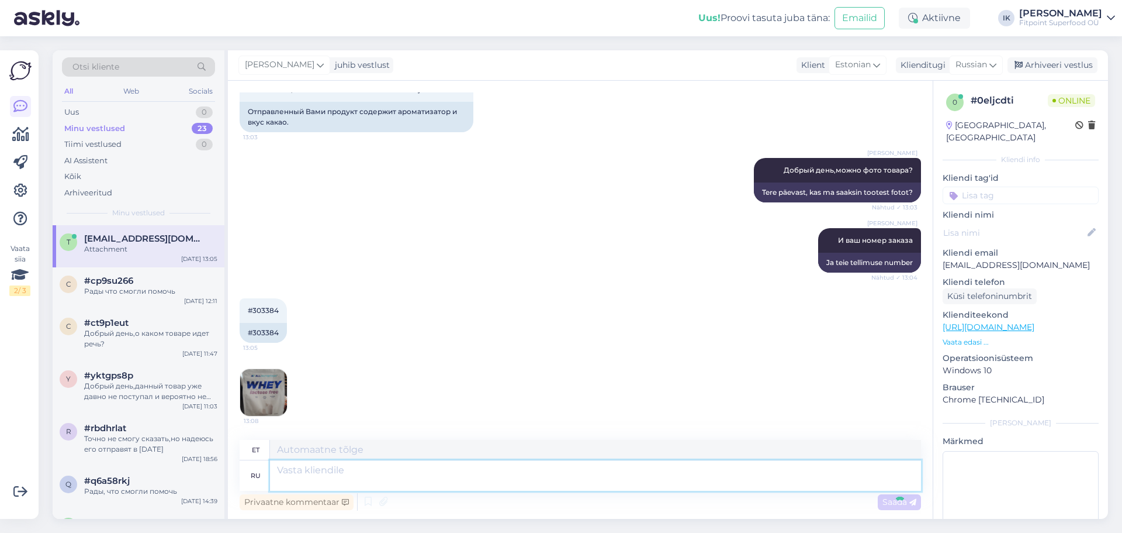
scroll to position [421, 0]
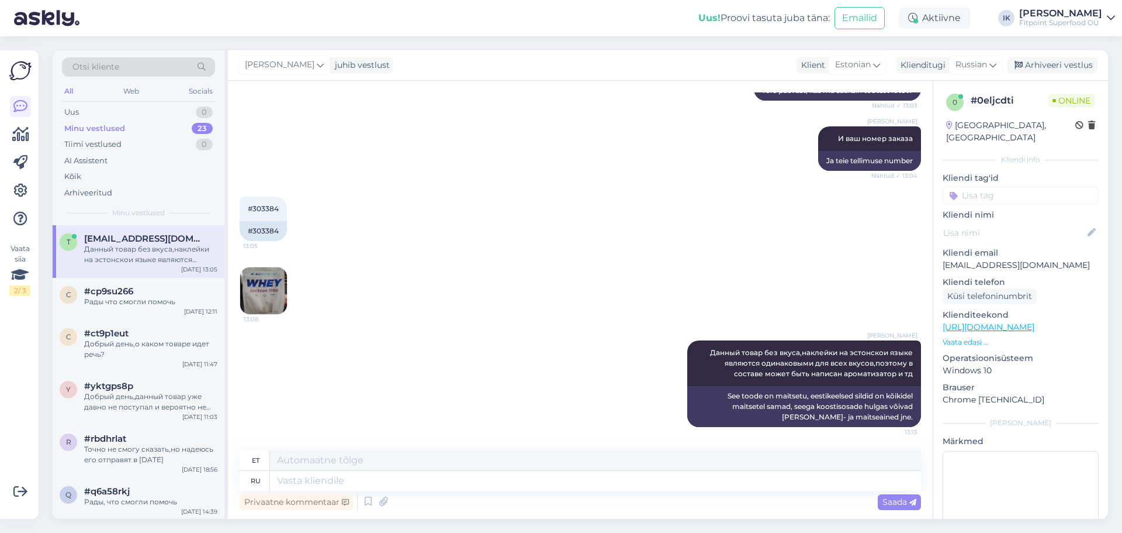
click at [261, 300] on img at bounding box center [263, 290] width 47 height 47
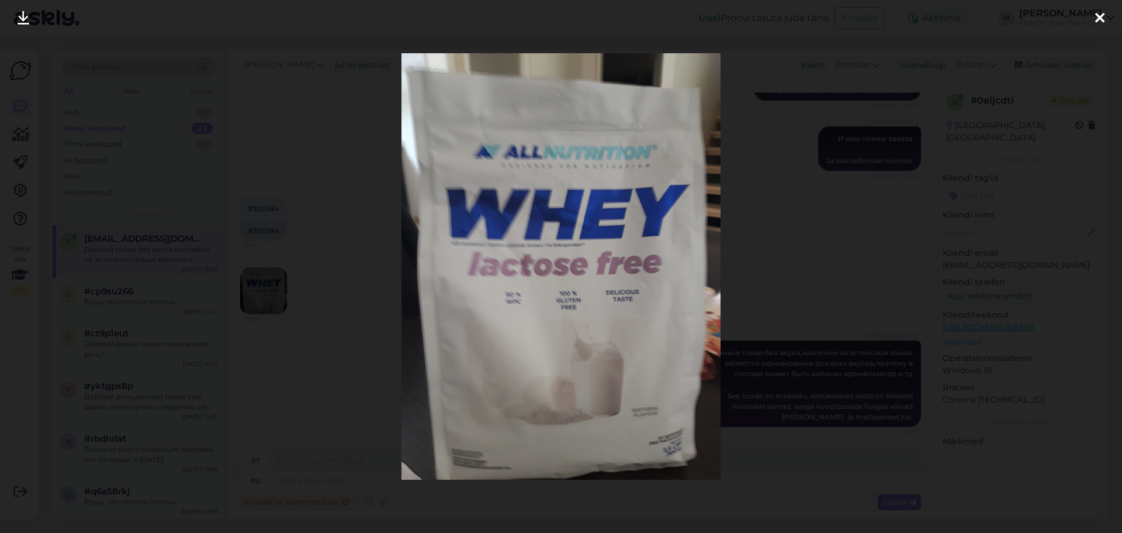
click at [307, 345] on div at bounding box center [561, 266] width 1122 height 533
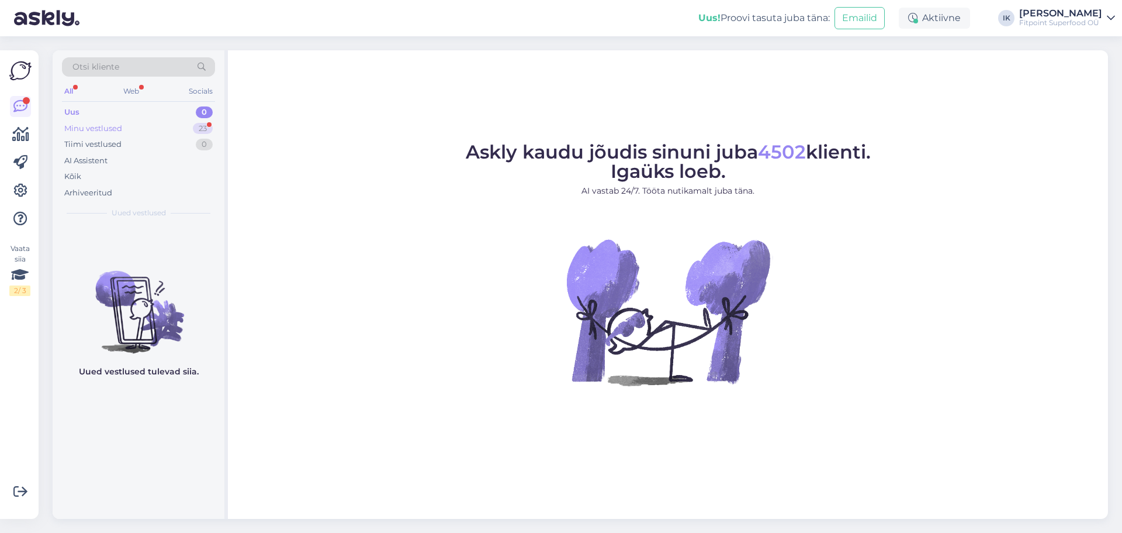
click at [99, 123] on div "Minu vestlused" at bounding box center [93, 129] width 58 height 12
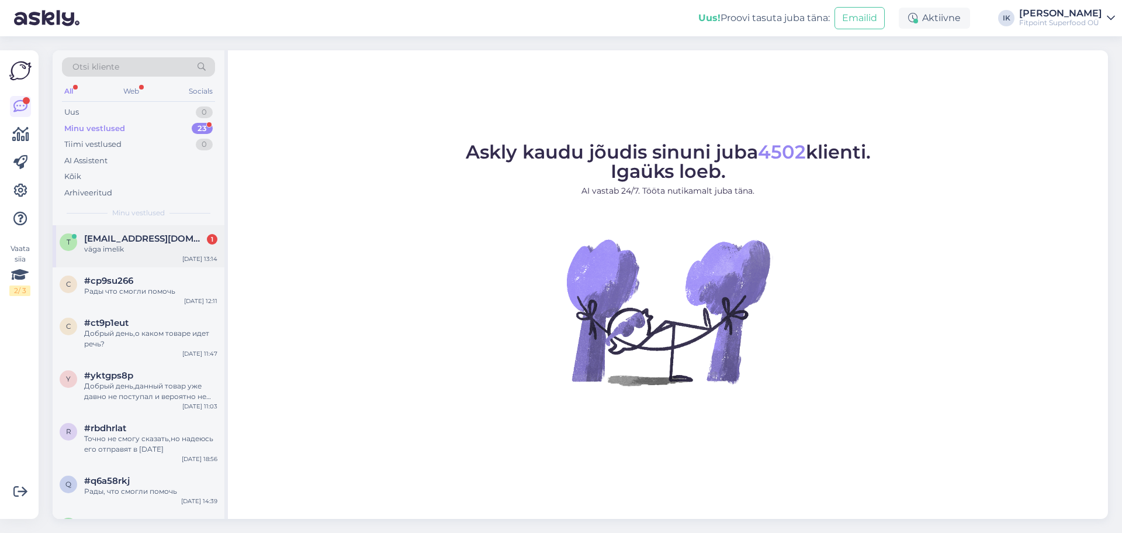
click at [146, 240] on span "[EMAIL_ADDRESS][DOMAIN_NAME]" at bounding box center [145, 238] width 122 height 11
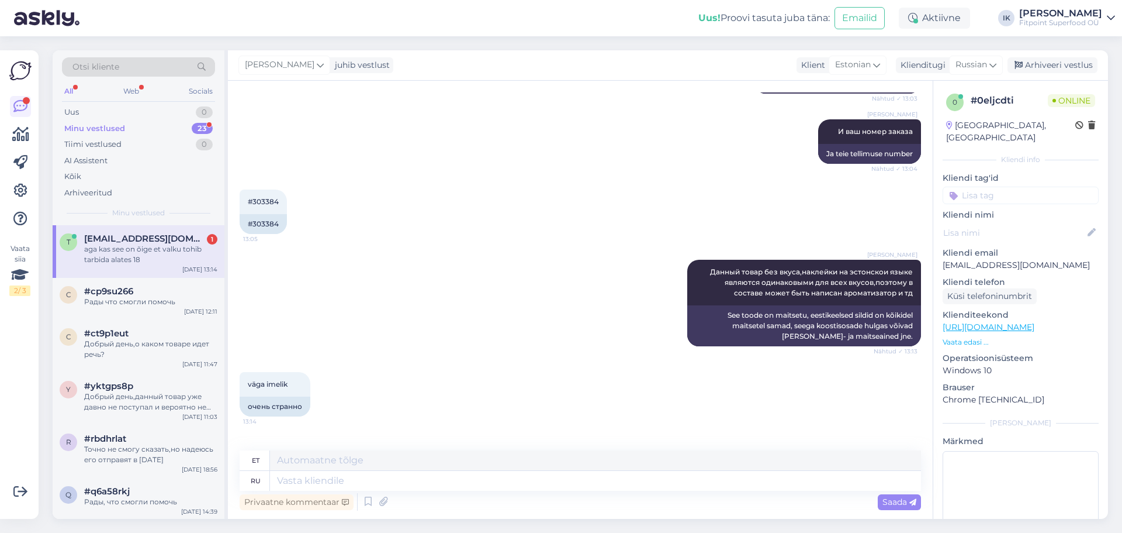
scroll to position [488, 0]
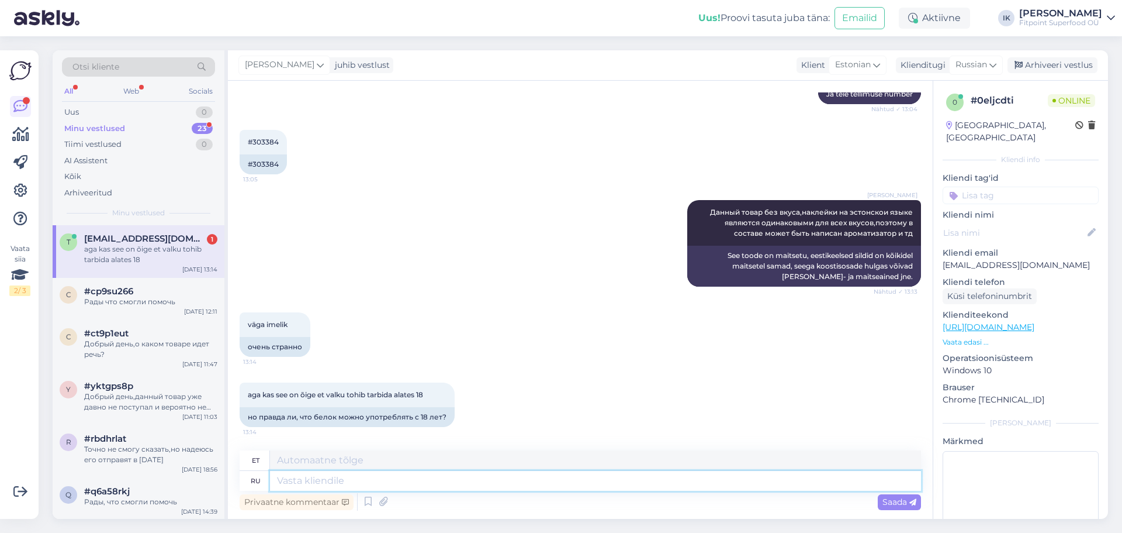
click at [451, 487] on textarea at bounding box center [595, 481] width 651 height 20
type textarea "Белок"
type textarea "Valk"
type textarea "Белок безопасен"
type textarea "Valk on ohutu"
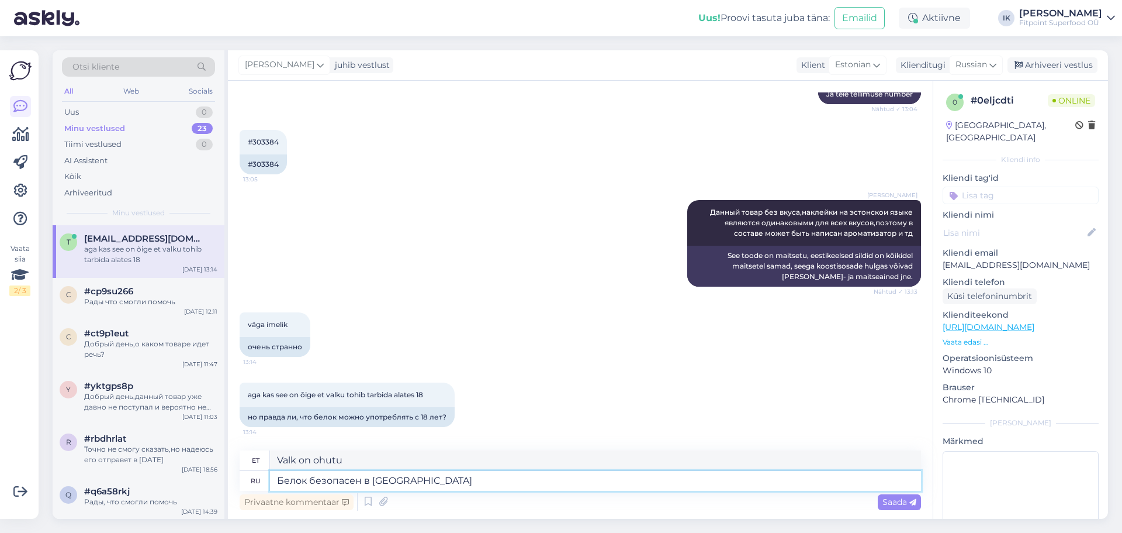
type textarea "Белок безопасен в любом"
type textarea "Valk on ohutu igas"
type textarea "Белок безопасен в любом возрасте"
type textarea "Valk on igas vanuses ohutu"
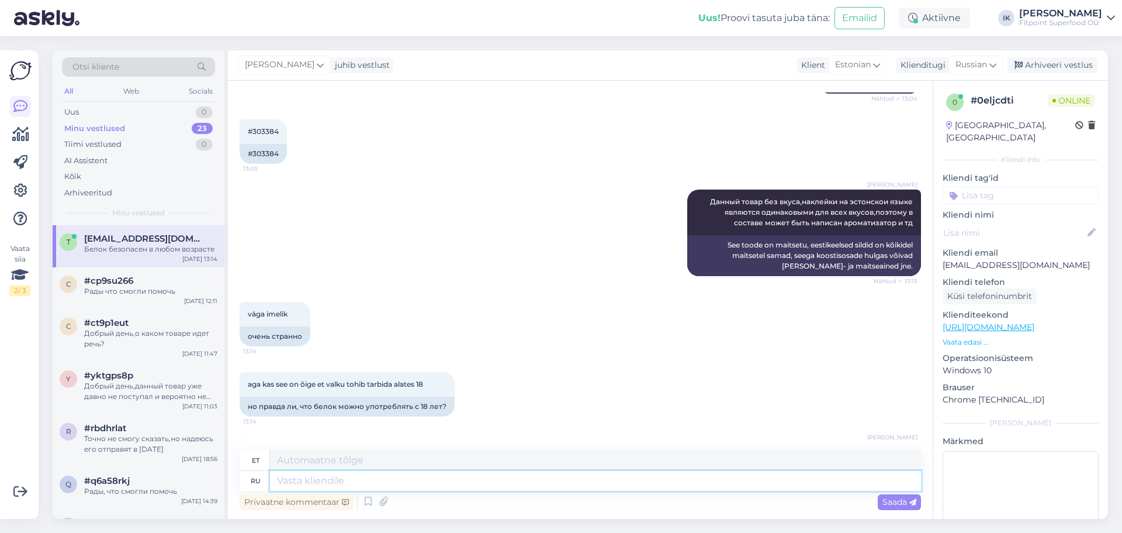
scroll to position [558, 0]
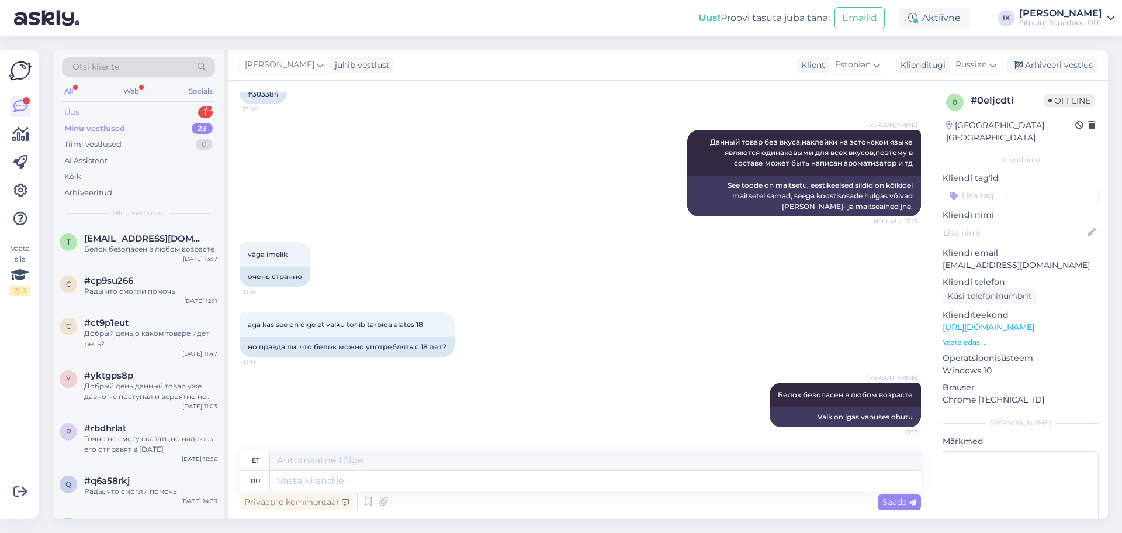
click at [153, 109] on div "Uus 1" at bounding box center [138, 112] width 153 height 16
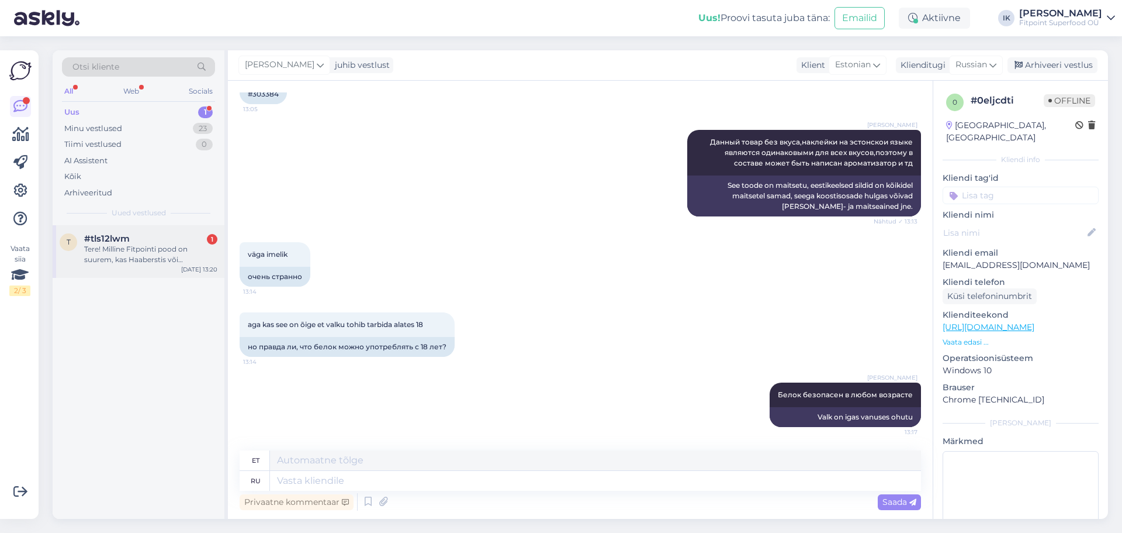
click at [161, 250] on div "Tere! Milline Fitpointi pood on suurem, kas Haaberstis või Järve keskuses?" at bounding box center [150, 254] width 133 height 21
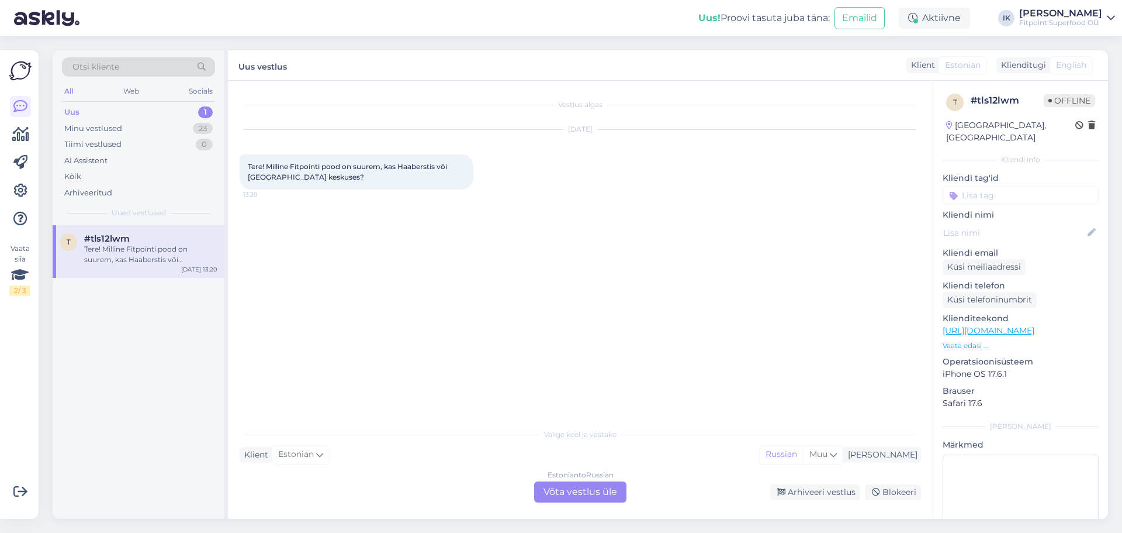
click at [573, 490] on div "Estonian to Russian Võta vestlus üle" at bounding box center [580, 491] width 92 height 21
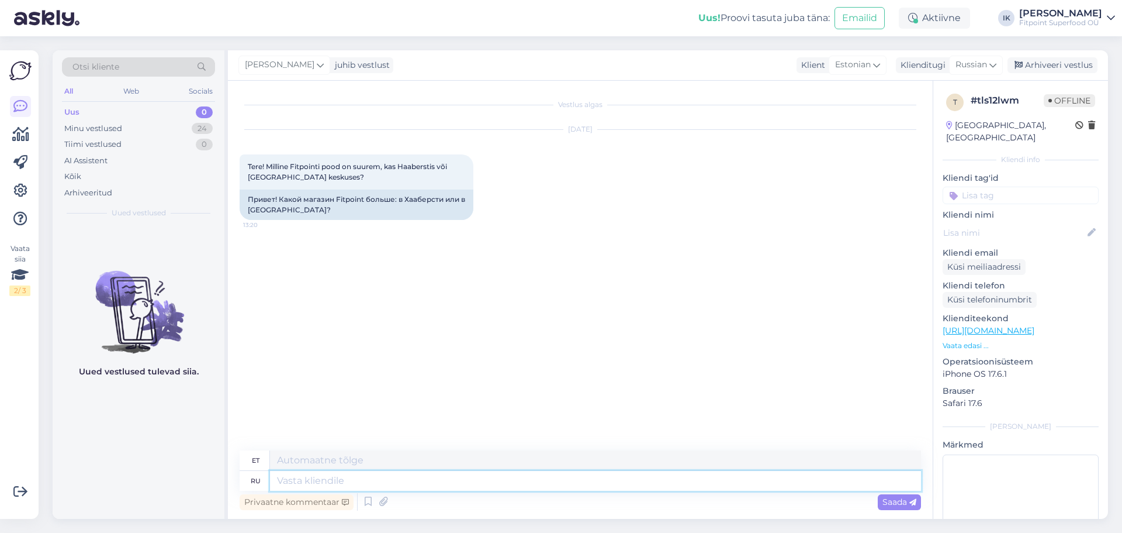
click at [548, 479] on textarea at bounding box center [595, 481] width 651 height 20
type textarea "Добрый"
type textarea "Lahke"
type textarea "Добрый день,в"
type textarea "Tere päevast,"
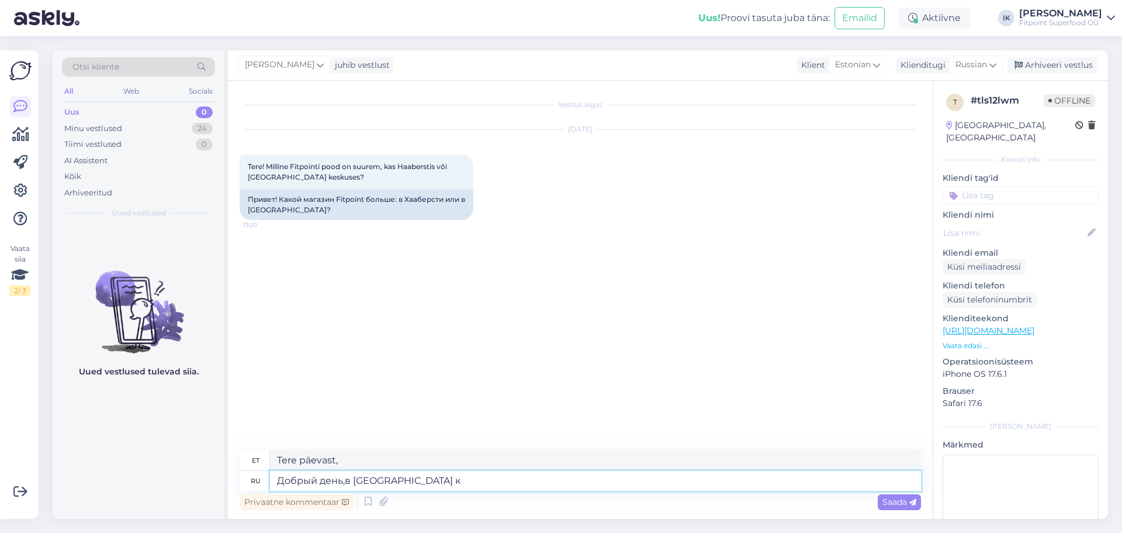
type textarea "Добрый день,в ярве ке"
type textarea "Tere päevast Järvel"
type textarea "Добрый день,в ярве кескусе са"
type textarea "Tere päevast, aias"
type textarea "Добрый день,в ярве кескусе самый б"
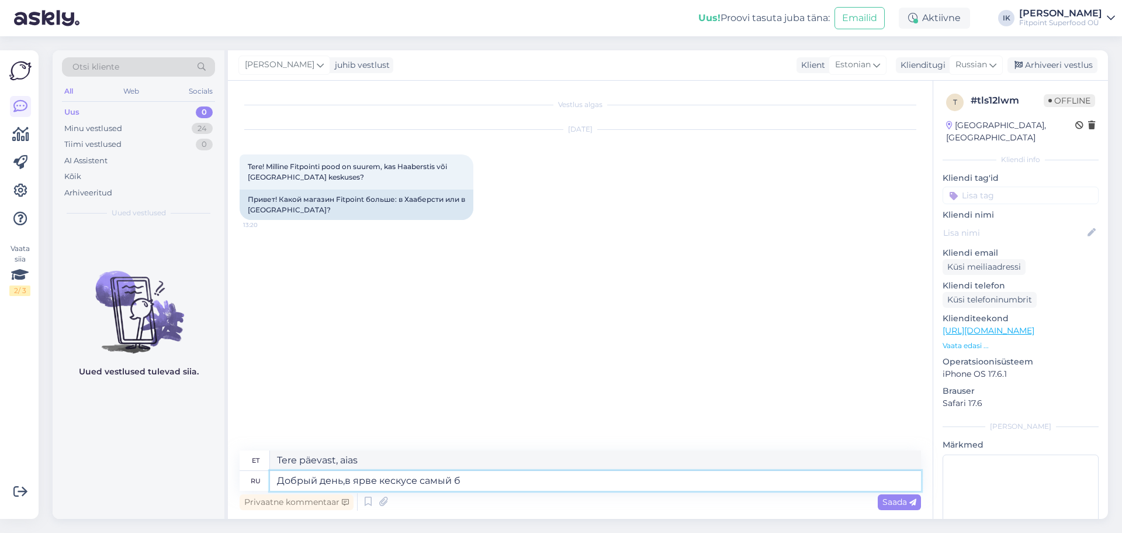
type textarea "Tere pärastlõunast, Järve Keskuses kõige rohkem"
type textarea "Добрый день,в ярве кескусе самый большой м"
type textarea "Tere pärastlõunast, Järve Keskus on suurim"
type textarea "Добрый день,в ярве кескусе самый большой магазин"
type textarea "Tere pärastlõunast, suurim pood asub Järve Keskuses."
